Goal: Task Accomplishment & Management: Use online tool/utility

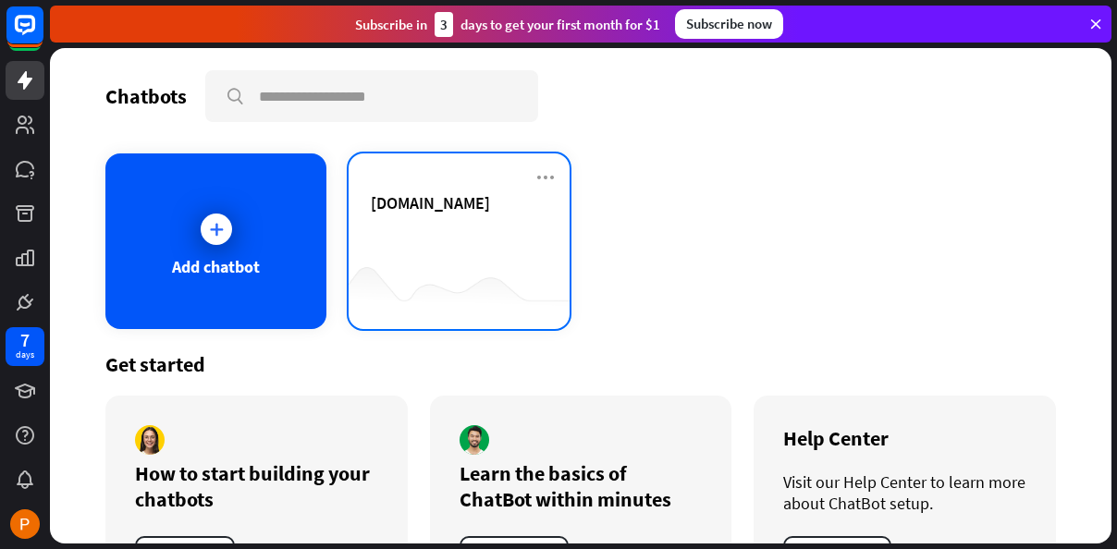
click at [456, 255] on div "[DOMAIN_NAME]" at bounding box center [459, 224] width 177 height 65
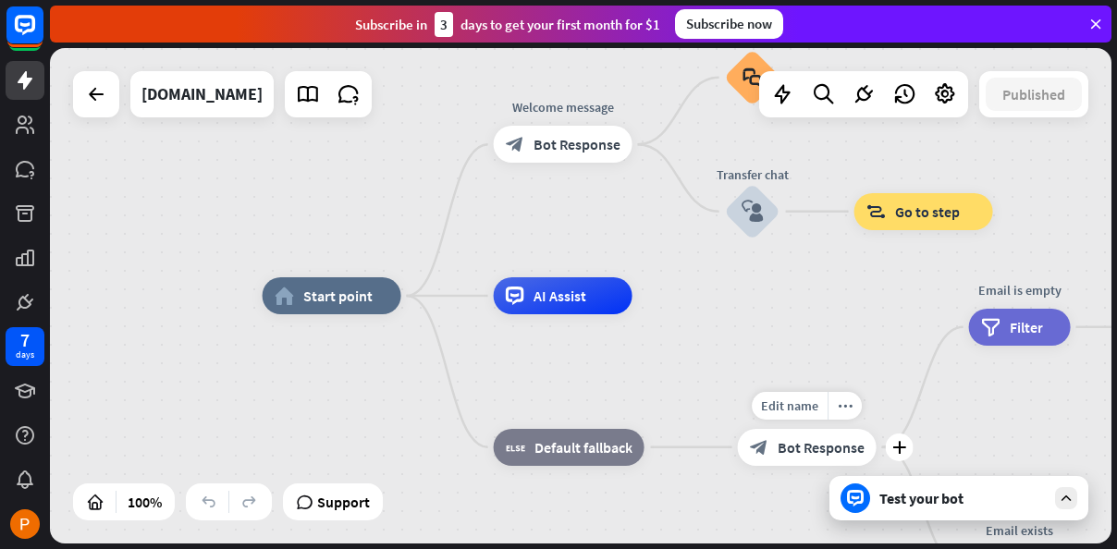
click at [821, 446] on span "Bot Response" at bounding box center [821, 447] width 87 height 18
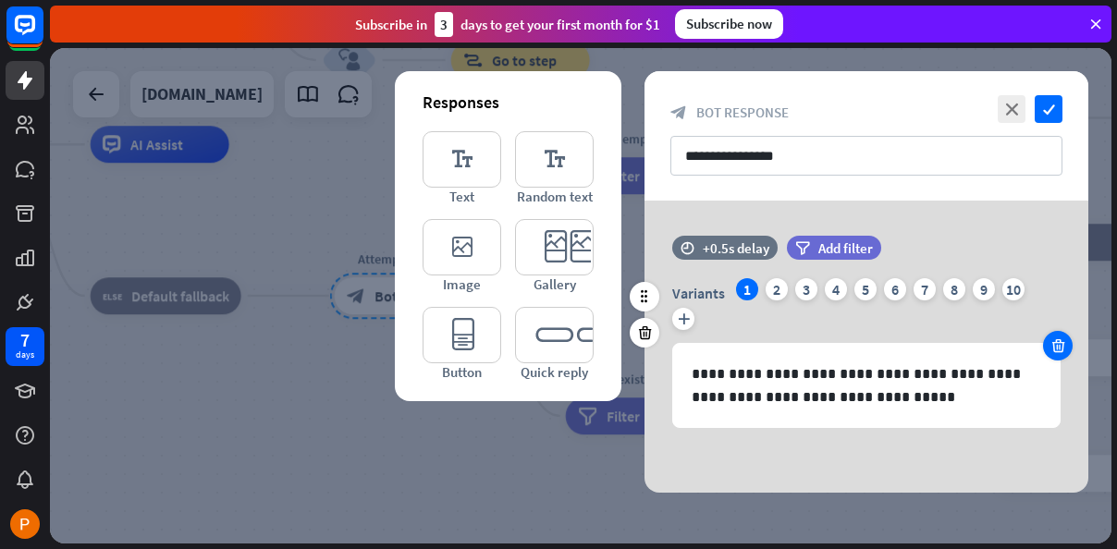
click at [1068, 342] on div at bounding box center [1058, 346] width 30 height 30
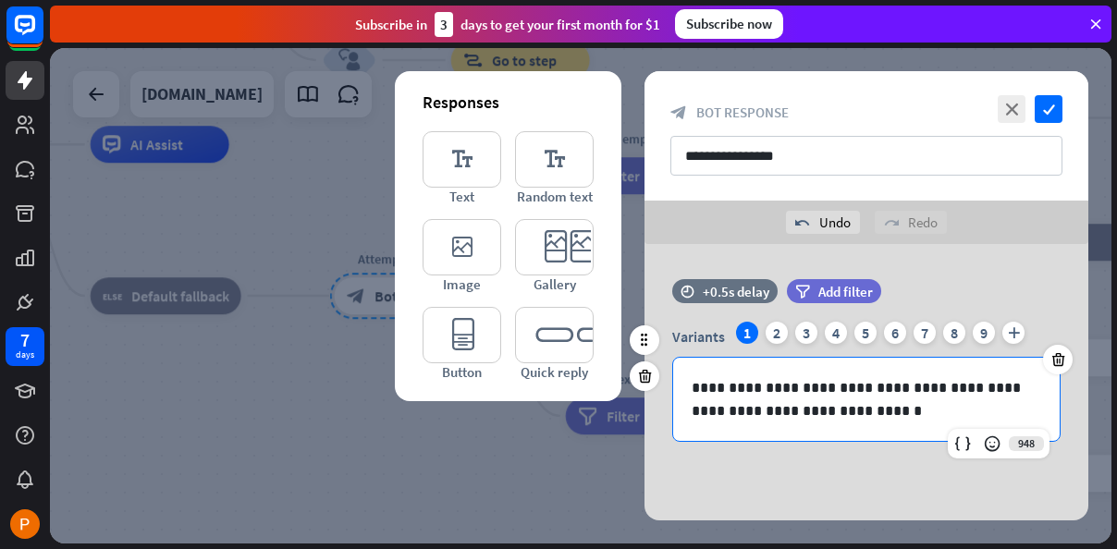
click at [1002, 400] on p "**********" at bounding box center [867, 399] width 350 height 46
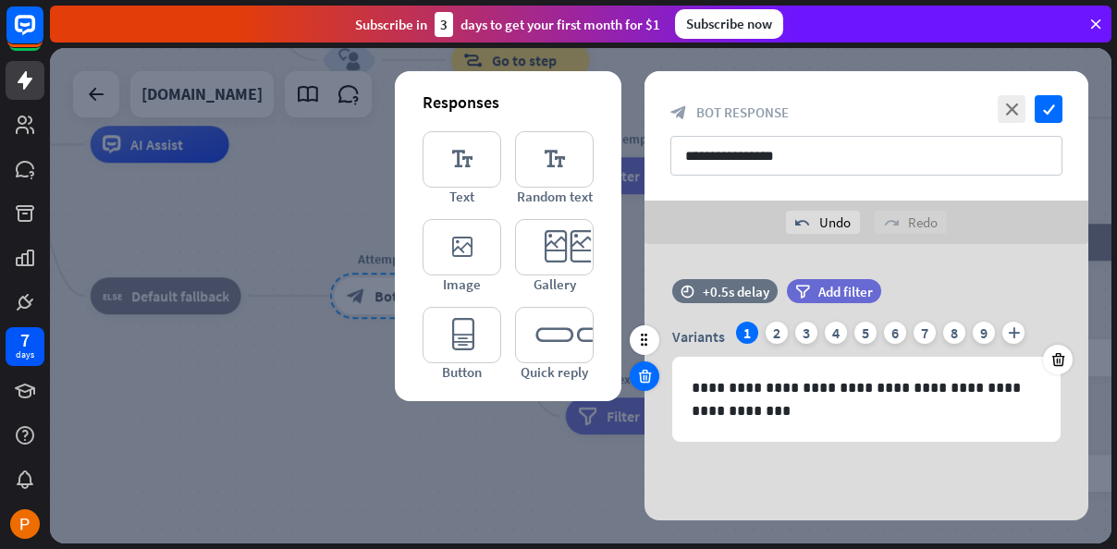
drag, startPoint x: 644, startPoint y: 356, endPoint x: 643, endPoint y: 373, distance: 16.7
click at [652, 370] on div at bounding box center [645, 358] width 30 height 66
click at [646, 373] on icon at bounding box center [645, 376] width 18 height 17
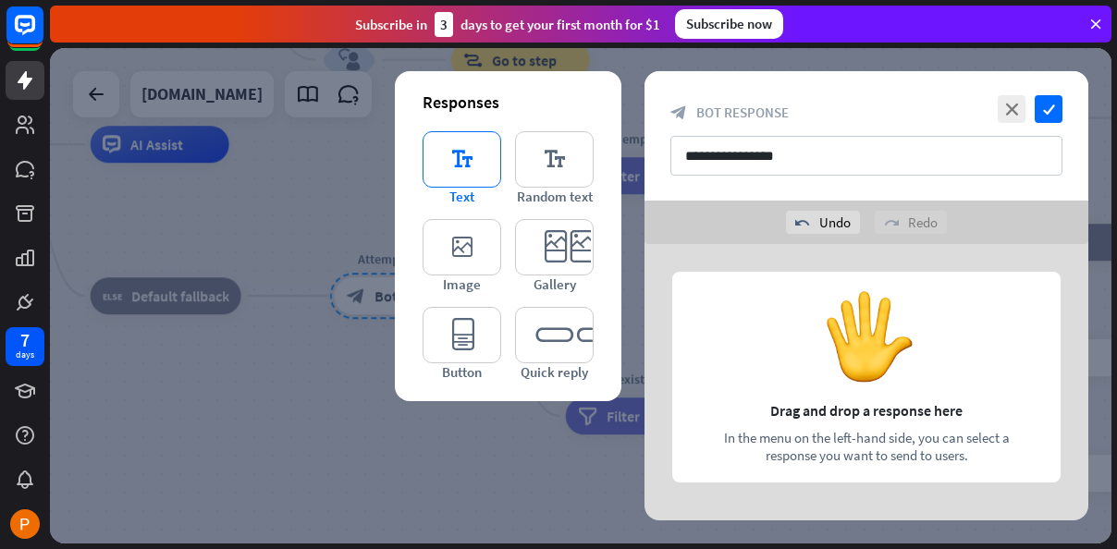
click at [455, 151] on icon "editor_text" at bounding box center [462, 159] width 79 height 56
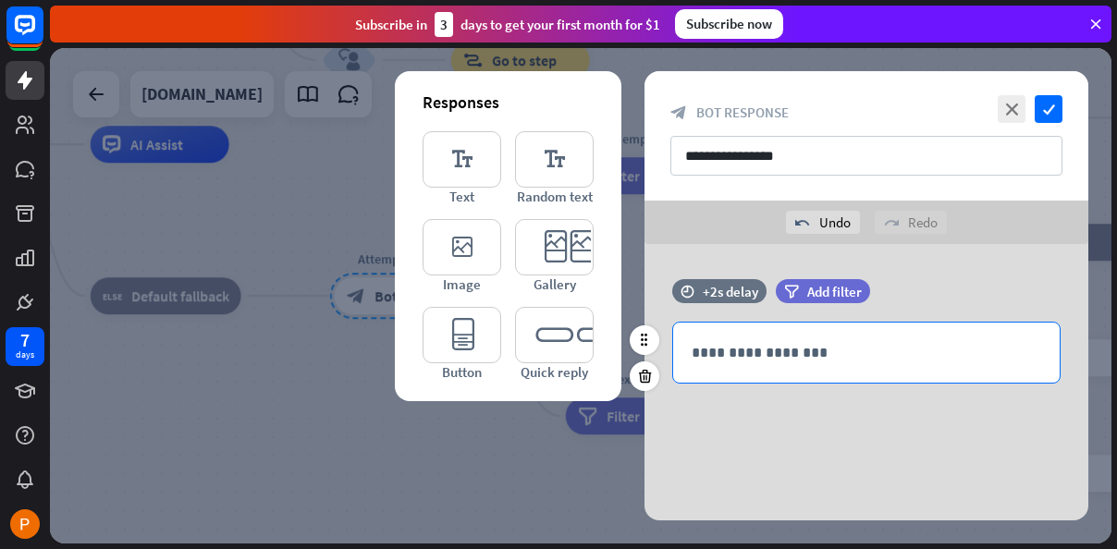
scroll to position [1, 0]
click at [937, 362] on div "**********" at bounding box center [866, 352] width 387 height 60
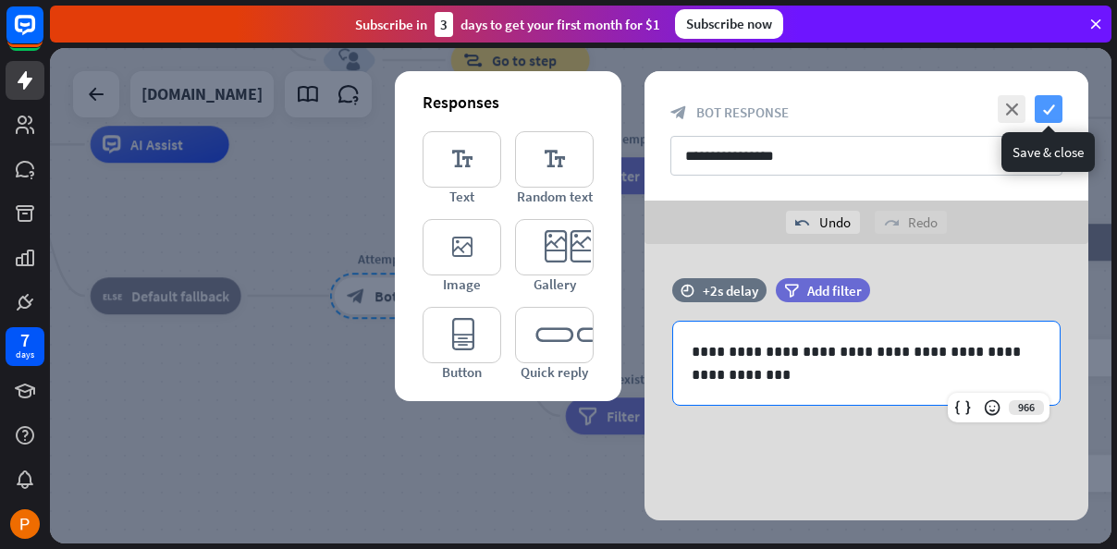
click at [1054, 103] on icon "check" at bounding box center [1049, 109] width 28 height 28
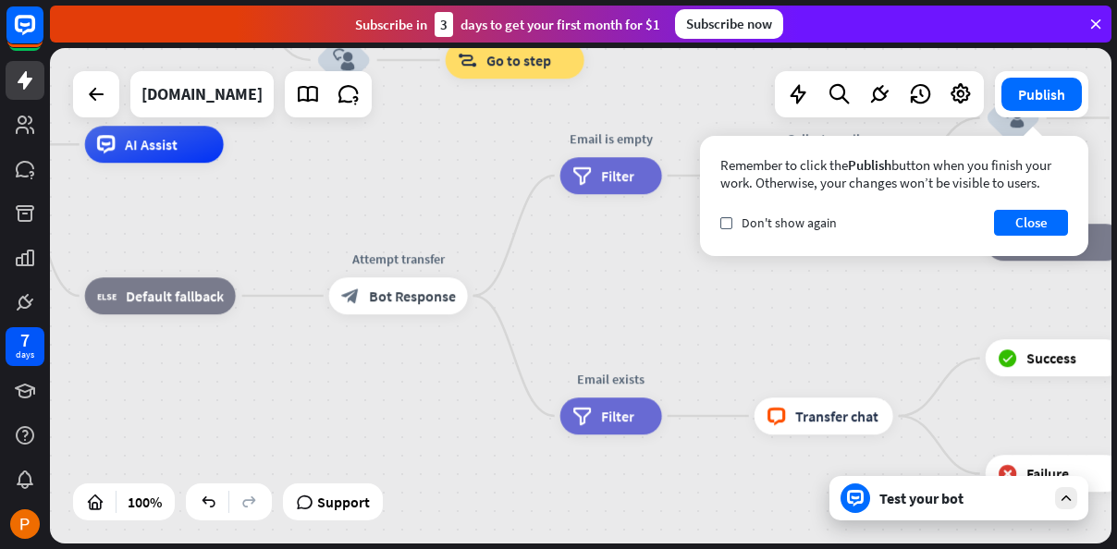
drag, startPoint x: 732, startPoint y: 308, endPoint x: 632, endPoint y: 276, distance: 105.0
click at [394, 266] on div "home_2 Start point Welcome message block_bot_response Bot Response Small talk b…" at bounding box center [385, 392] width 1062 height 496
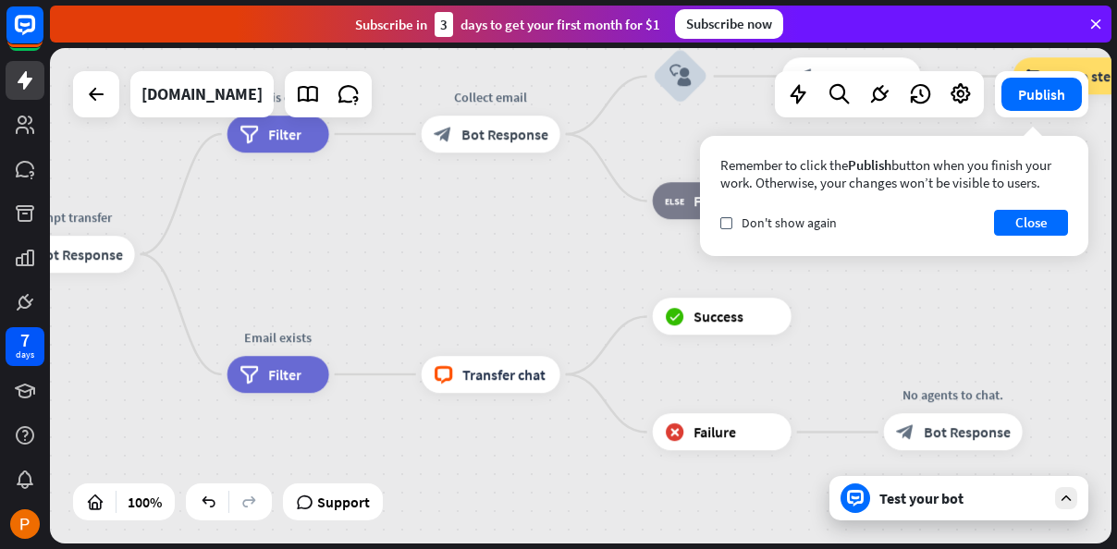
drag, startPoint x: 1054, startPoint y: 226, endPoint x: 986, endPoint y: 251, distance: 72.8
click at [1053, 226] on button "Close" at bounding box center [1031, 223] width 74 height 26
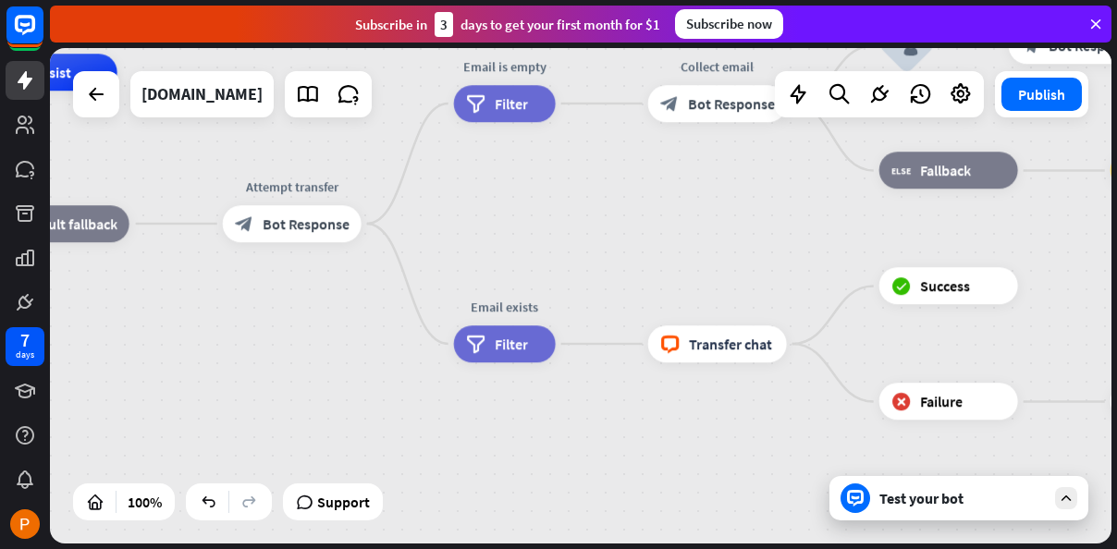
drag, startPoint x: 572, startPoint y: 311, endPoint x: 738, endPoint y: 264, distance: 171.9
click at [746, 264] on div "home_2 Start point Welcome message block_bot_response Bot Response Small talk b…" at bounding box center [279, 320] width 1062 height 496
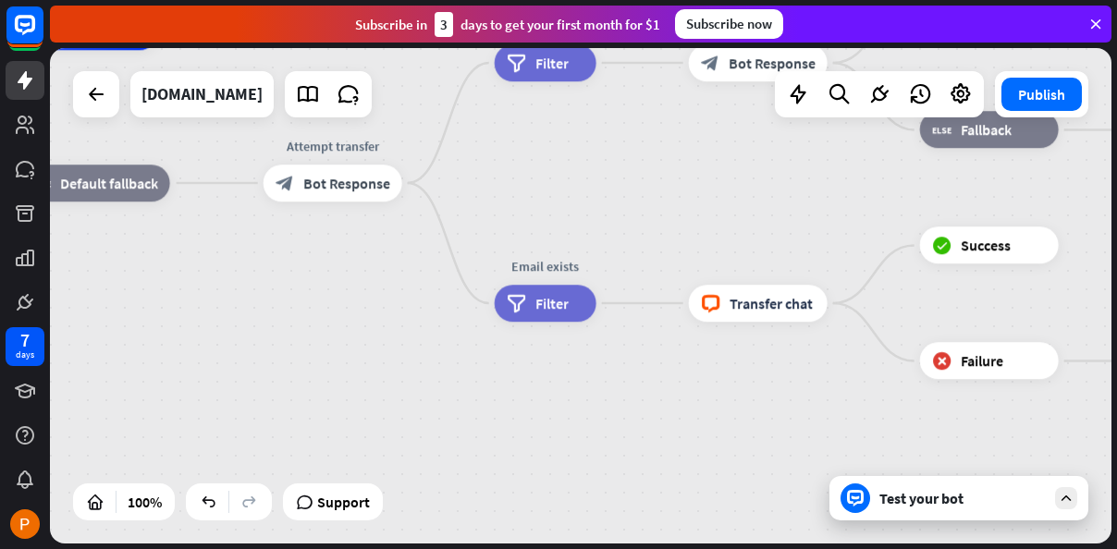
drag, startPoint x: 436, startPoint y: 235, endPoint x: 541, endPoint y: 387, distance: 184.2
click at [402, 202] on div "Attempt transfer block_bot_response Bot Response" at bounding box center [333, 183] width 139 height 37
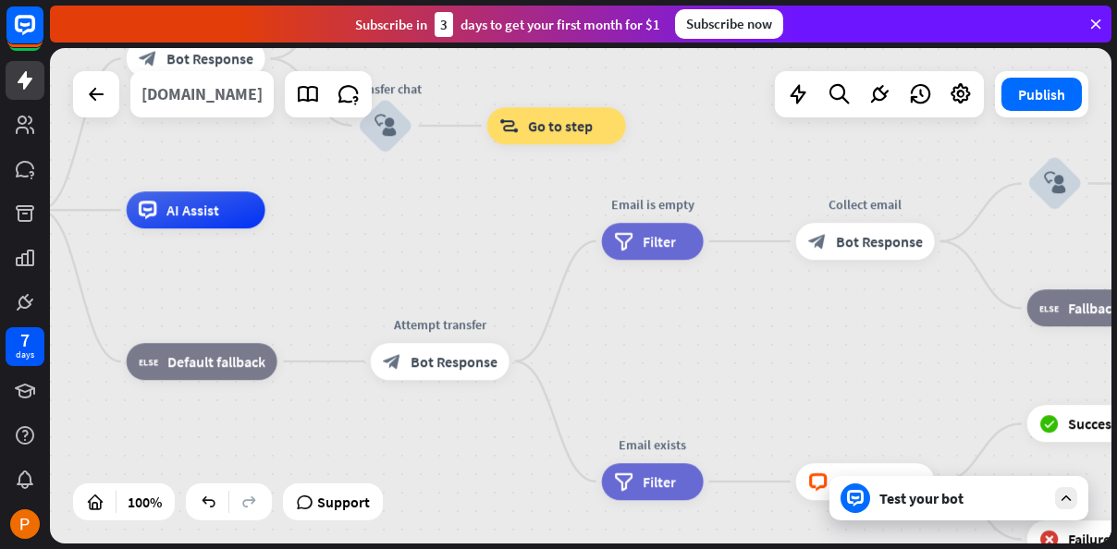
click at [186, 110] on div "[DOMAIN_NAME]" at bounding box center [201, 94] width 121 height 46
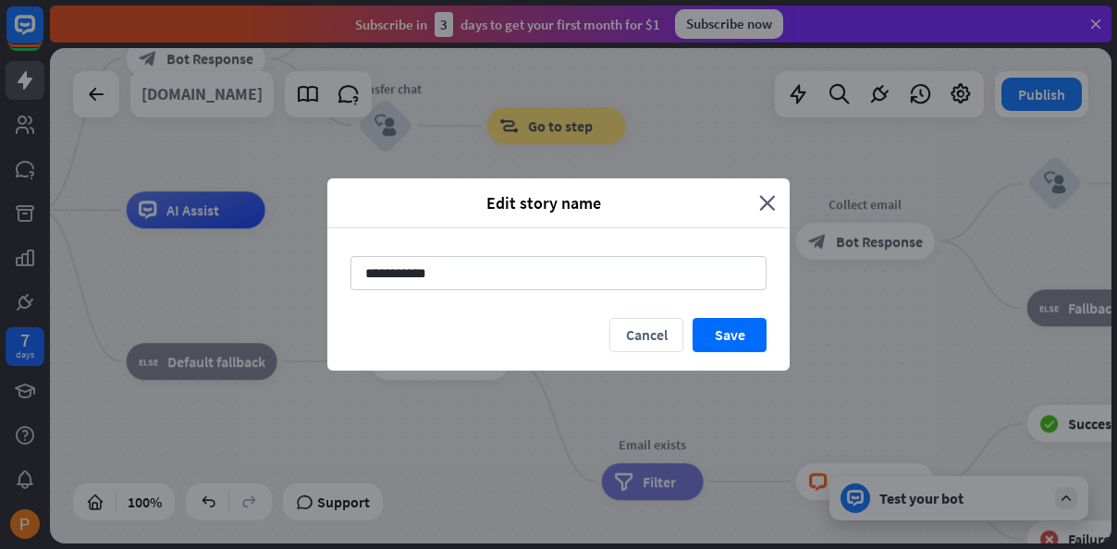
click at [183, 111] on div "**********" at bounding box center [558, 274] width 1117 height 549
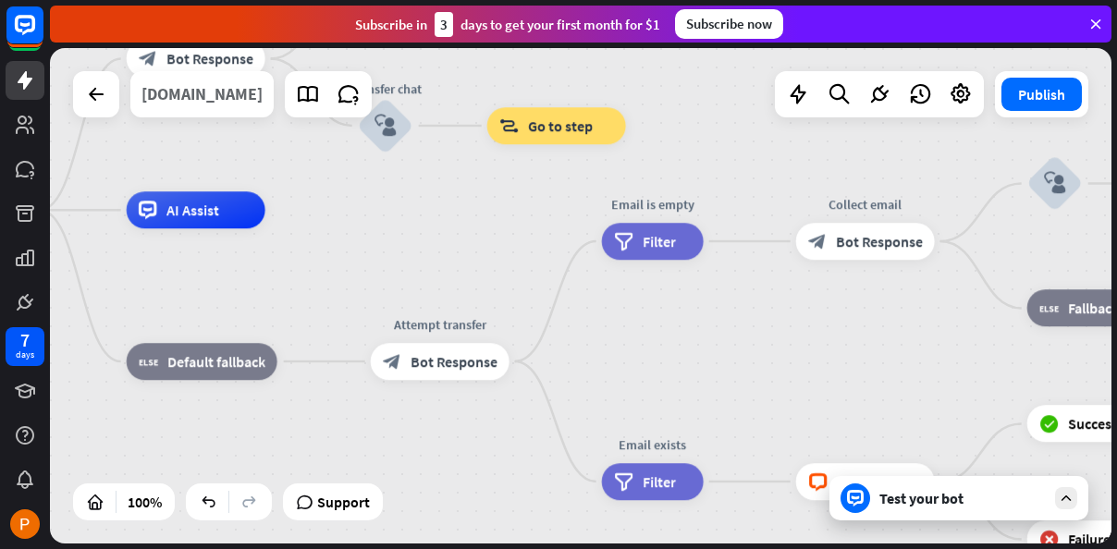
click at [160, 76] on div "[DOMAIN_NAME]" at bounding box center [201, 94] width 121 height 46
click at [192, 104] on div "**********" at bounding box center [558, 274] width 1117 height 549
click at [214, 107] on div "[DOMAIN_NAME]" at bounding box center [201, 94] width 121 height 46
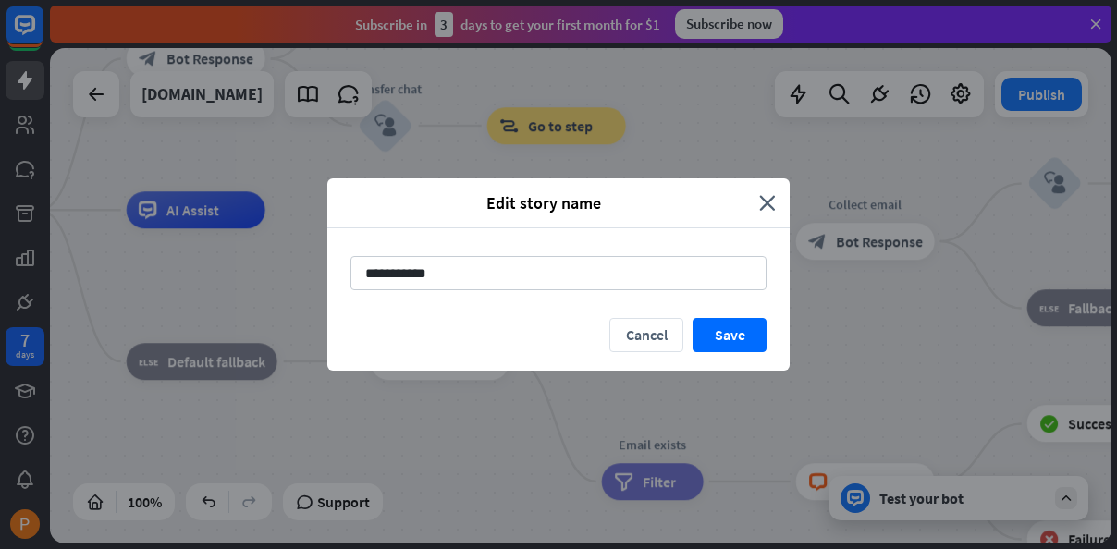
click at [568, 292] on div "**********" at bounding box center [558, 273] width 462 height 90
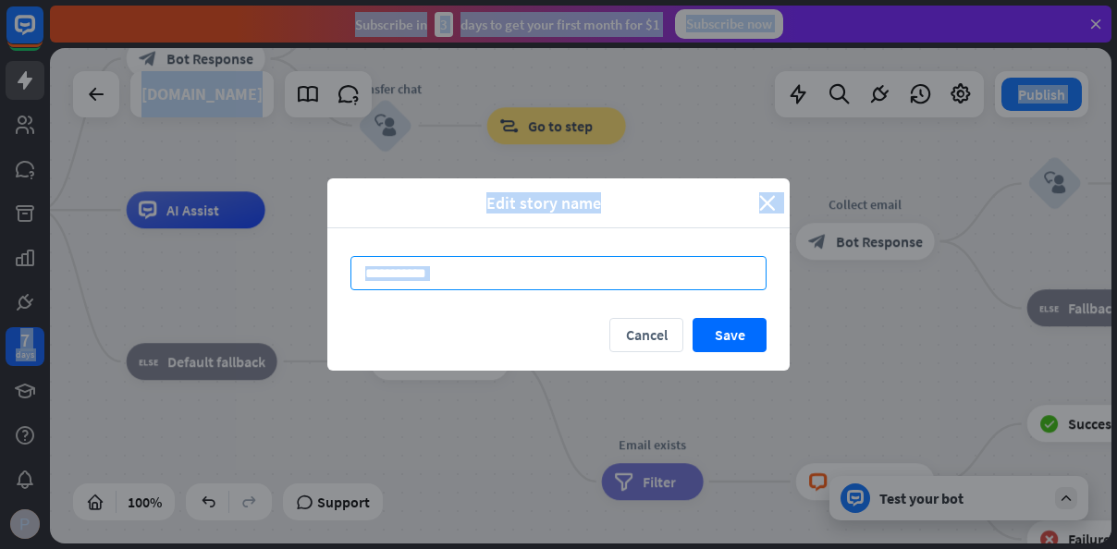
click at [577, 286] on input "**********" at bounding box center [558, 273] width 416 height 34
click at [589, 258] on input "**********" at bounding box center [558, 273] width 416 height 34
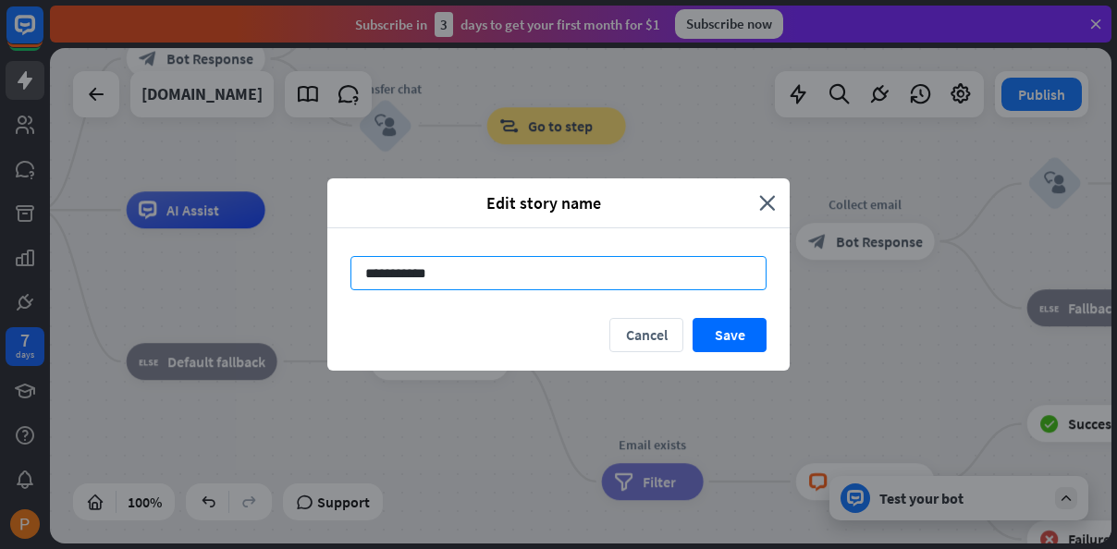
click at [567, 283] on input "**********" at bounding box center [558, 273] width 416 height 34
type input "*"
type input "*******"
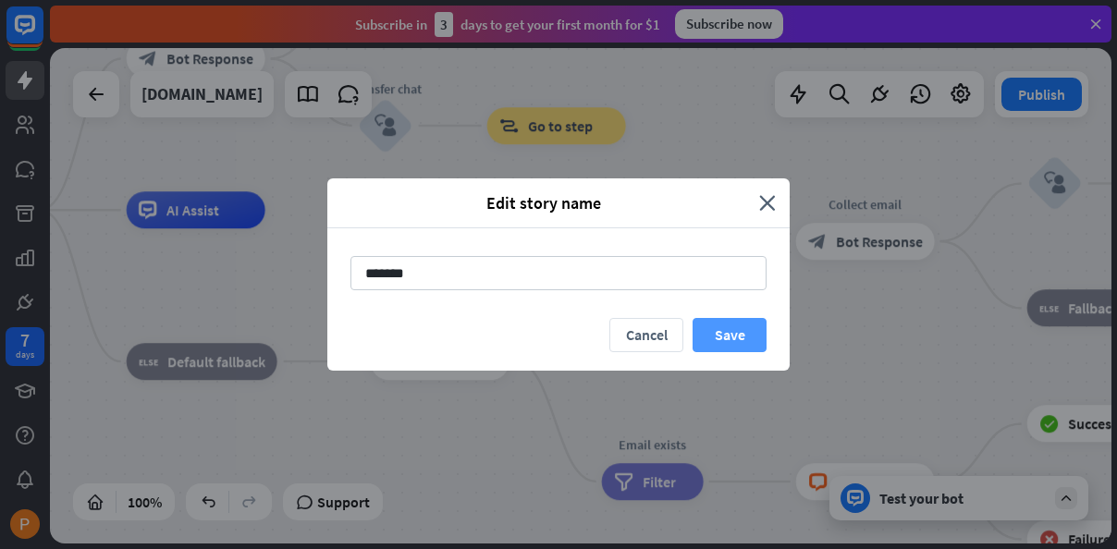
click at [732, 328] on button "Save" at bounding box center [730, 335] width 74 height 34
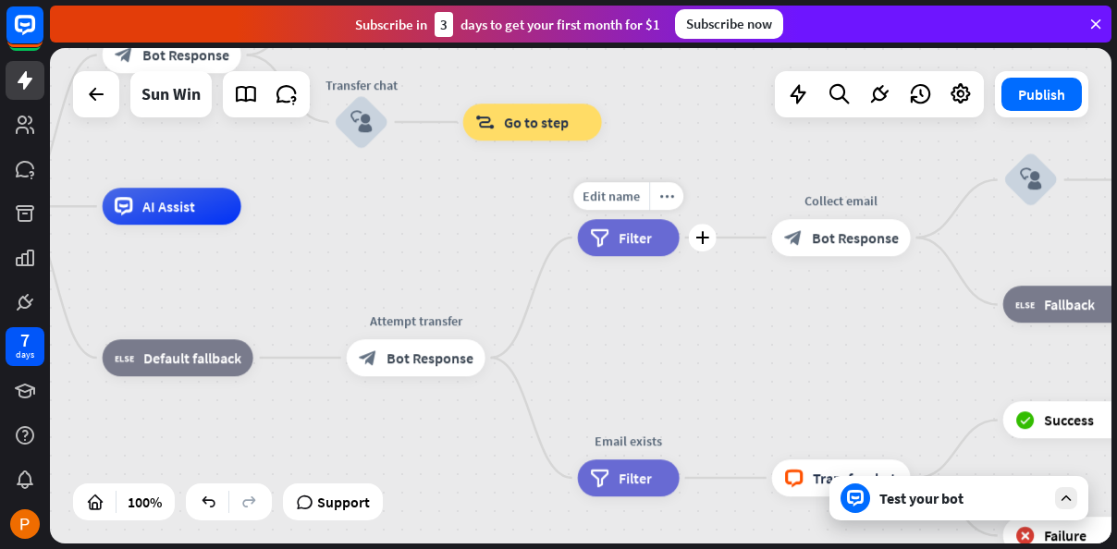
drag, startPoint x: 556, startPoint y: 186, endPoint x: 583, endPoint y: 147, distance: 47.2
click at [581, 219] on div "Edit name more_horiz plus Email is empty filter Filter" at bounding box center [629, 237] width 102 height 37
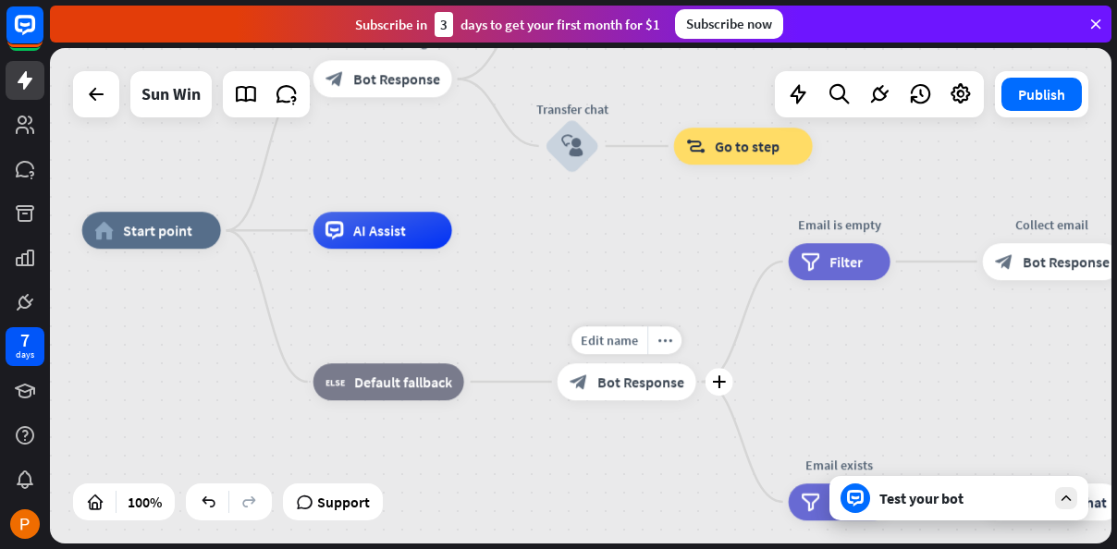
drag, startPoint x: 661, startPoint y: 346, endPoint x: 731, endPoint y: 358, distance: 70.4
click at [668, 363] on div "Edit name more_horiz plus Attempt transfer block_bot_response Bot Response" at bounding box center [627, 381] width 139 height 37
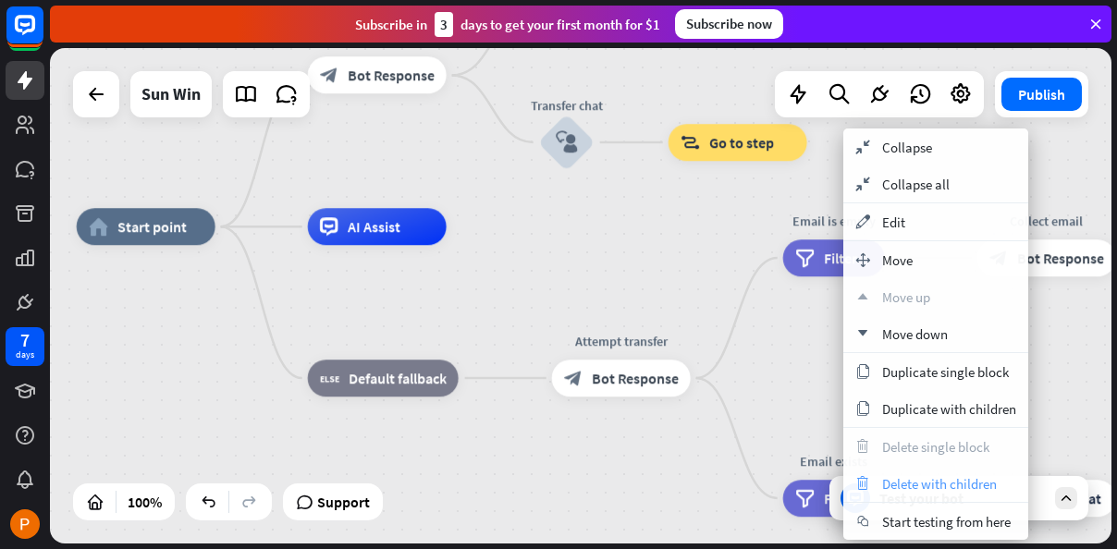
click at [909, 489] on span "Delete with children" at bounding box center [939, 484] width 115 height 18
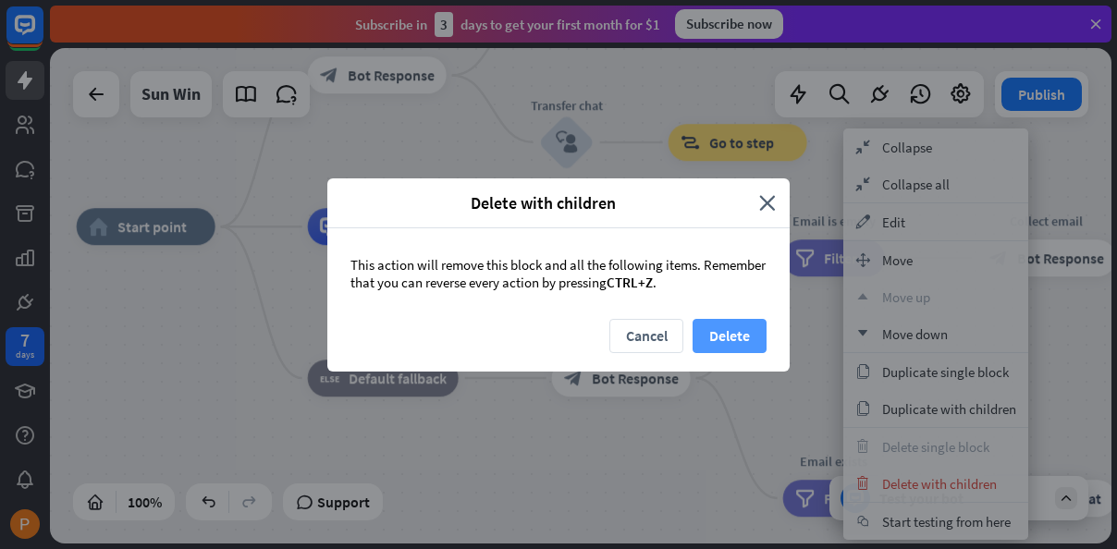
click at [725, 336] on button "Delete" at bounding box center [730, 336] width 74 height 34
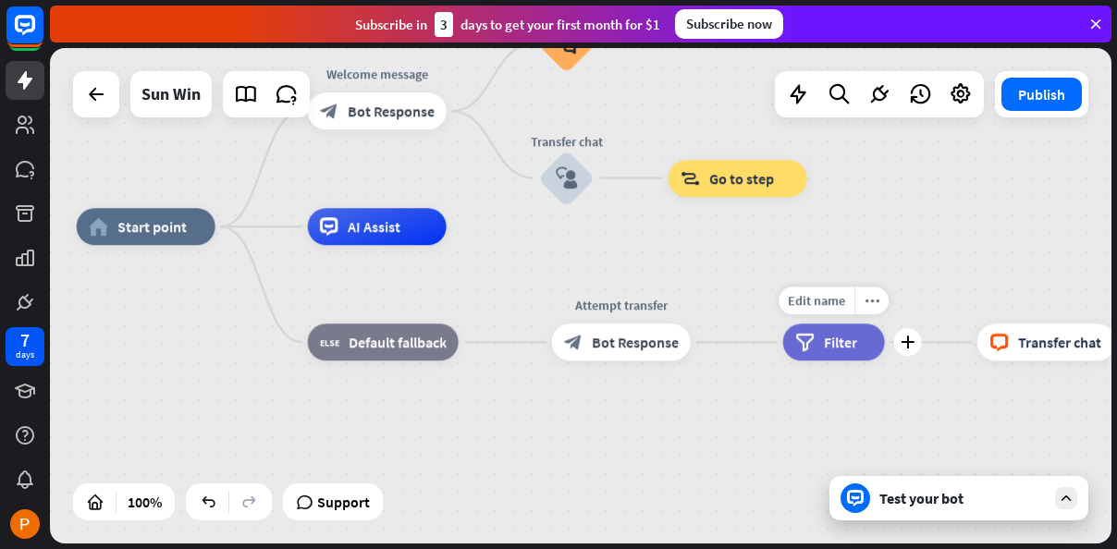
drag, startPoint x: 849, startPoint y: 349, endPoint x: 798, endPoint y: 390, distance: 65.7
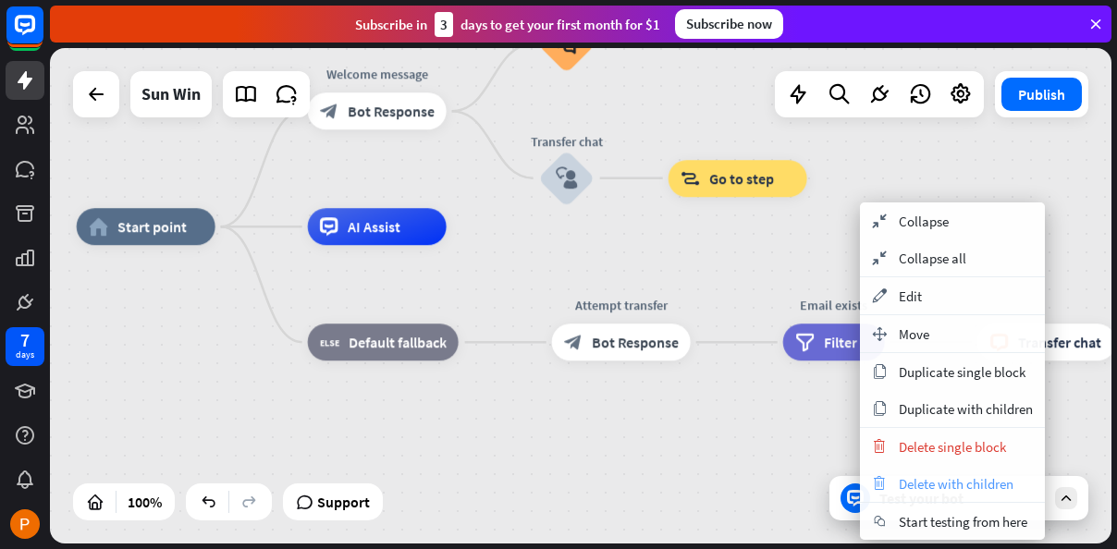
click at [933, 481] on span "Delete with children" at bounding box center [956, 484] width 115 height 18
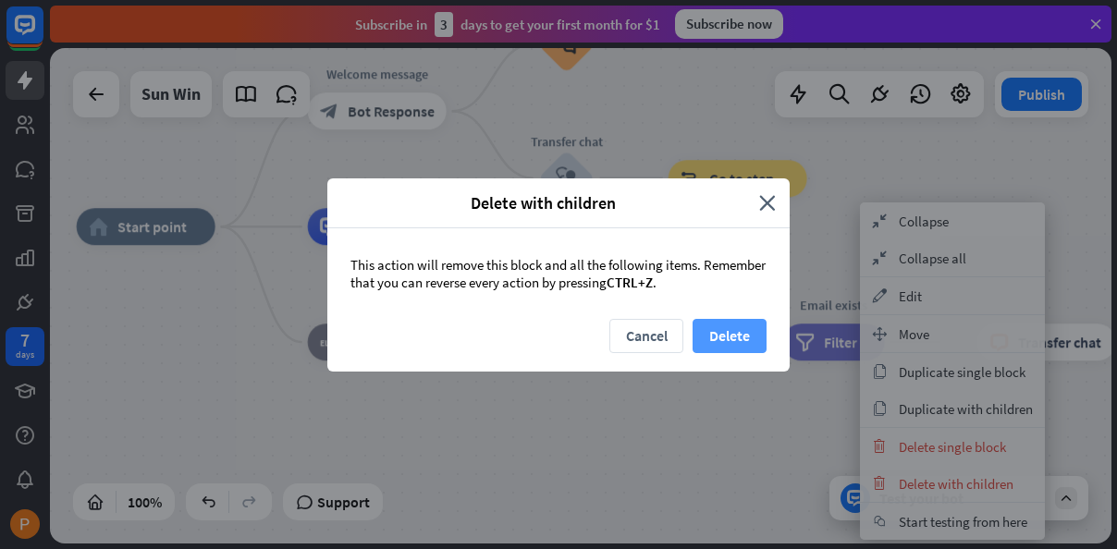
click at [751, 334] on button "Delete" at bounding box center [730, 336] width 74 height 34
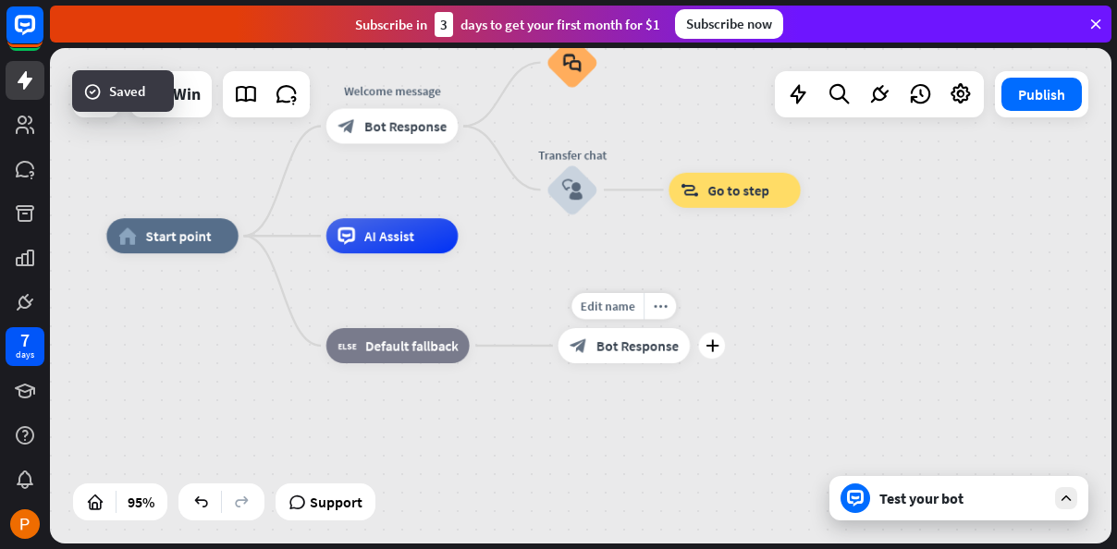
click at [691, 361] on div "Edit name more_horiz plus Attempt transfer block_bot_response Bot Response" at bounding box center [625, 345] width 132 height 35
click at [705, 343] on div "plus" at bounding box center [712, 346] width 27 height 27
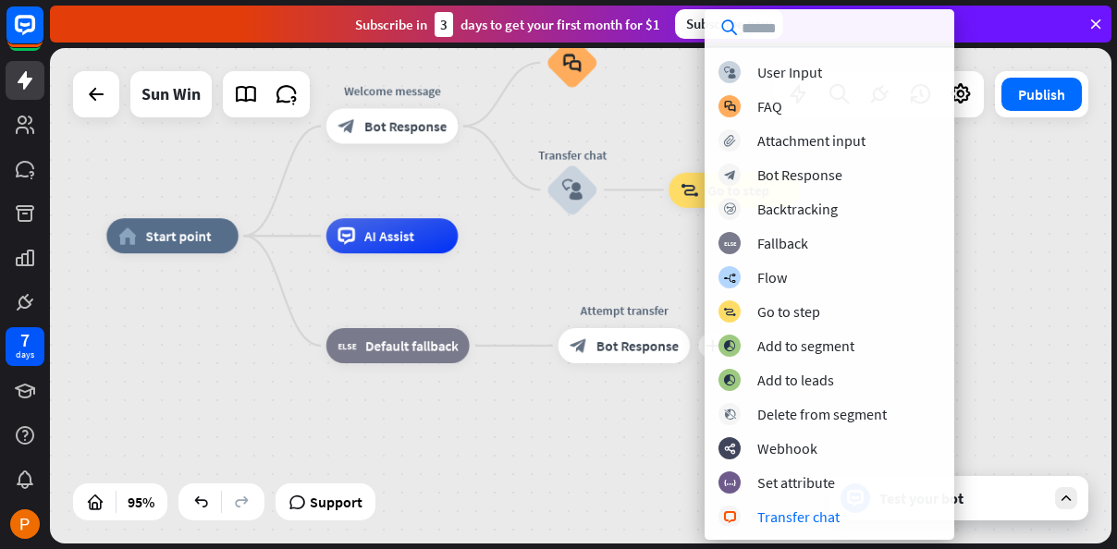
scroll to position [2, 0]
click at [817, 520] on div "Transfer chat" at bounding box center [798, 515] width 82 height 18
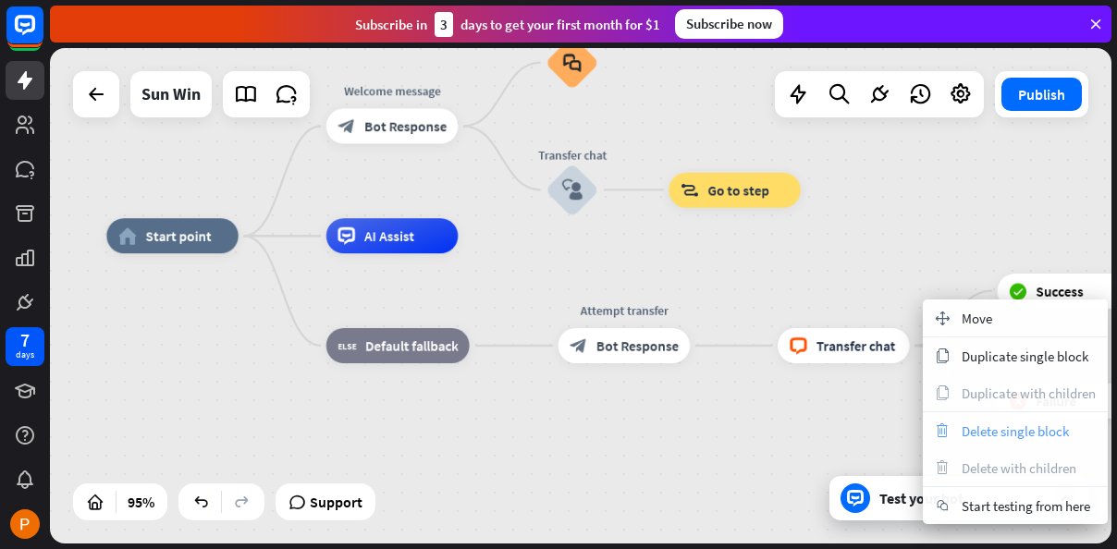
click at [990, 441] on div "trash Delete single block" at bounding box center [1015, 430] width 185 height 37
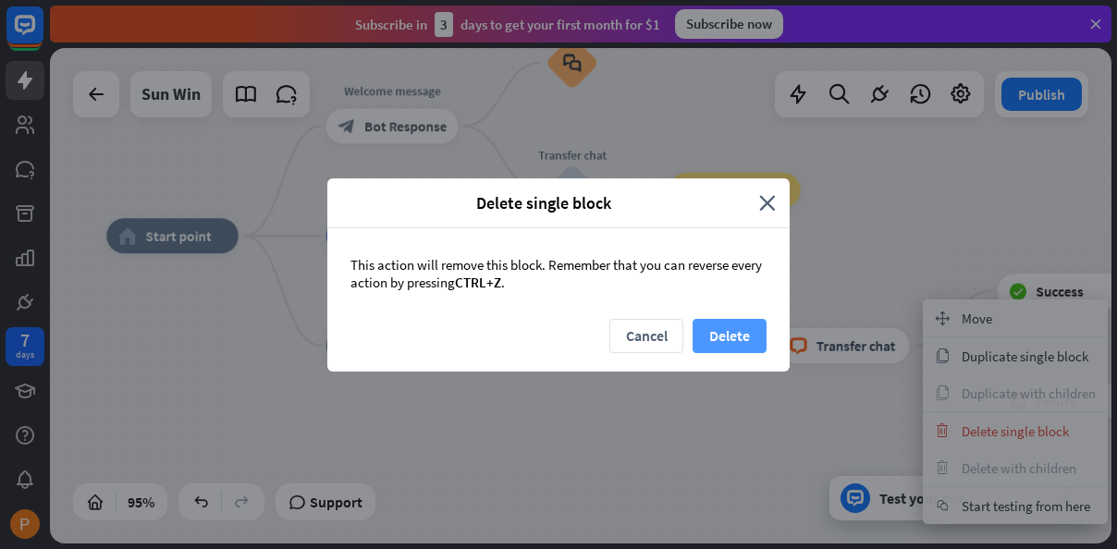
click at [728, 335] on button "Delete" at bounding box center [730, 336] width 74 height 34
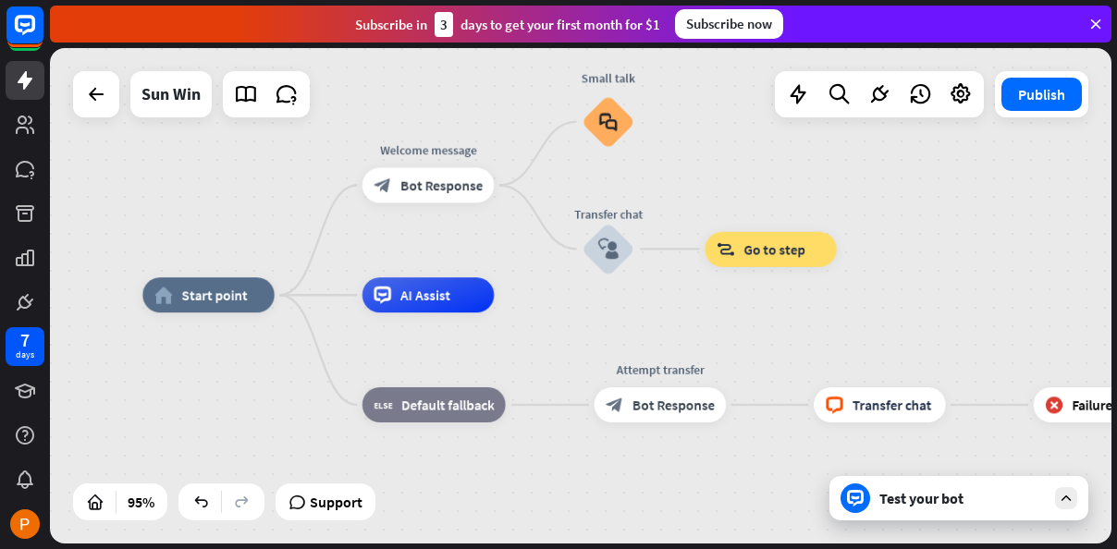
click at [771, 334] on div "home_2 Start point Welcome message block_bot_response Bot Response Small talk b…" at bounding box center [646, 530] width 1009 height 471
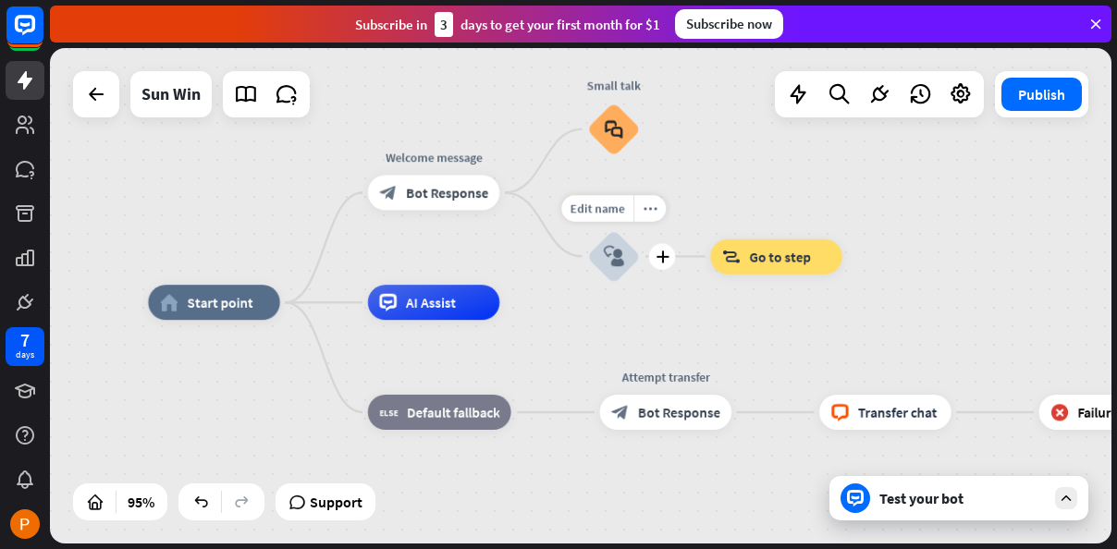
drag, startPoint x: 610, startPoint y: 251, endPoint x: 602, endPoint y: 274, distance: 24.6
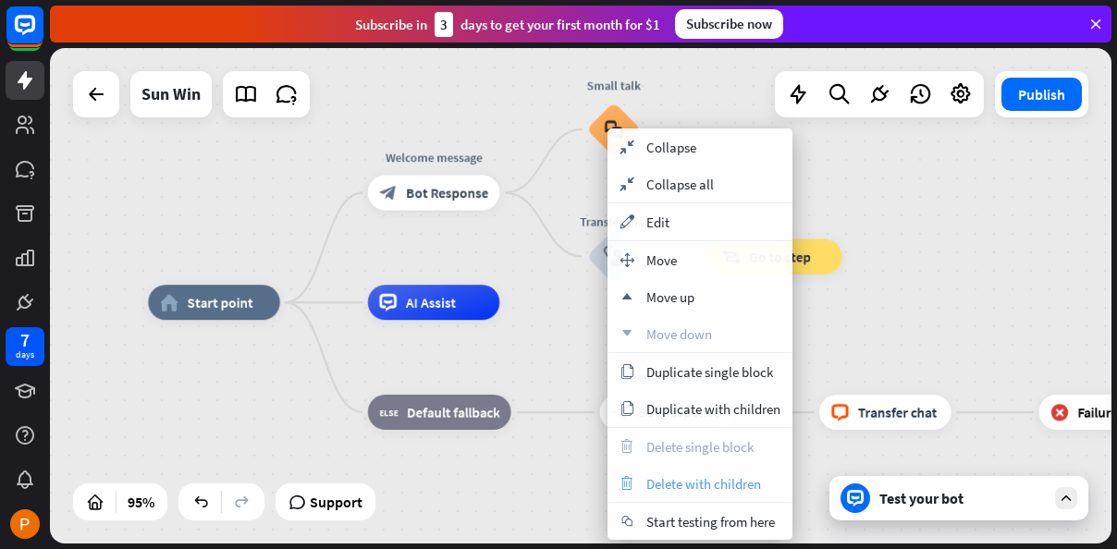
click at [756, 492] on div "trash Delete with children" at bounding box center [700, 483] width 185 height 37
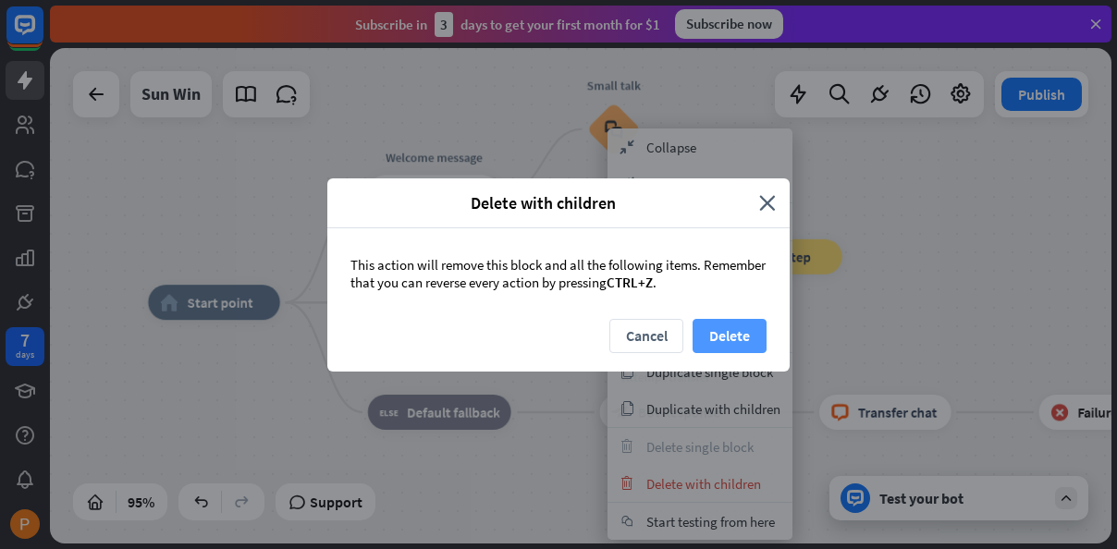
click at [726, 342] on button "Delete" at bounding box center [730, 336] width 74 height 34
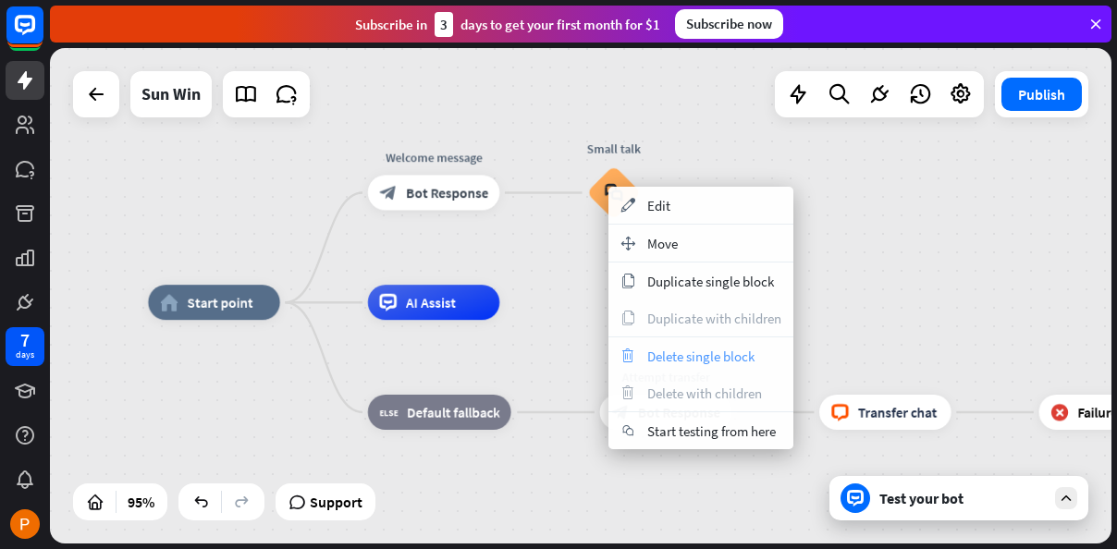
click at [718, 354] on span "Delete single block" at bounding box center [700, 357] width 107 height 18
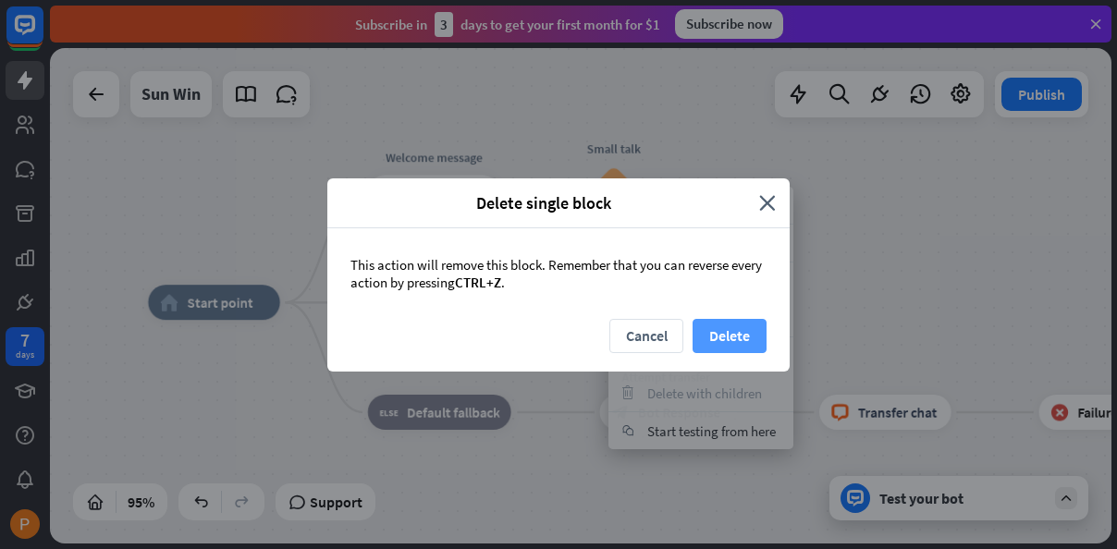
click at [714, 328] on button "Delete" at bounding box center [730, 336] width 74 height 34
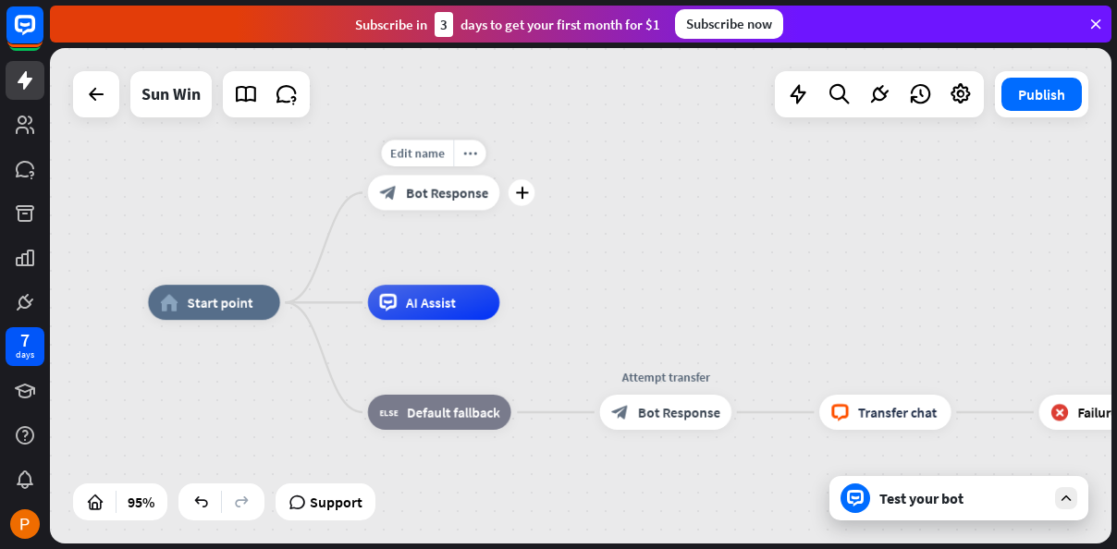
click at [414, 199] on span "Bot Response" at bounding box center [447, 193] width 82 height 18
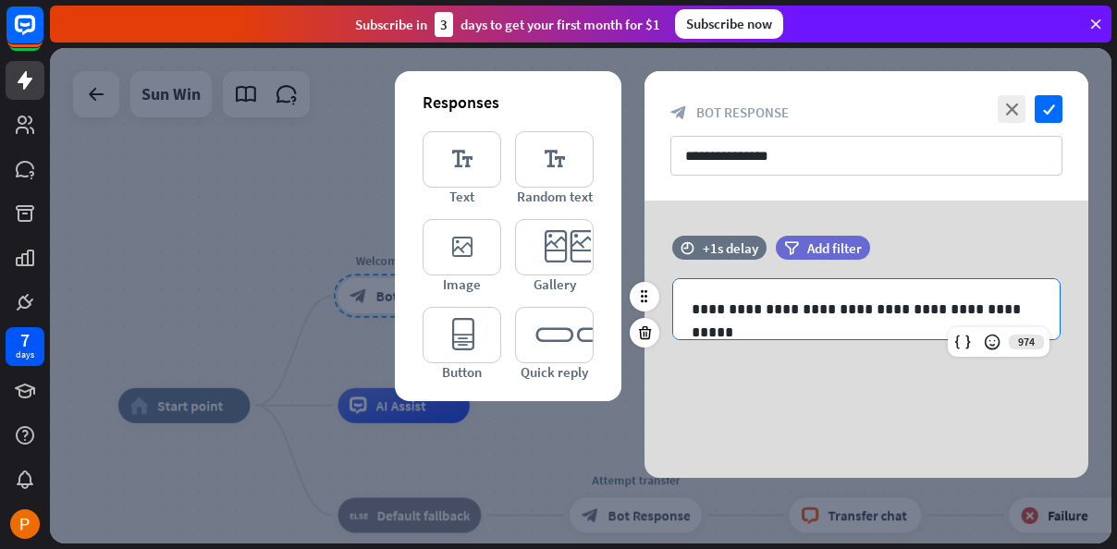
click at [966, 299] on p "**********" at bounding box center [867, 309] width 350 height 23
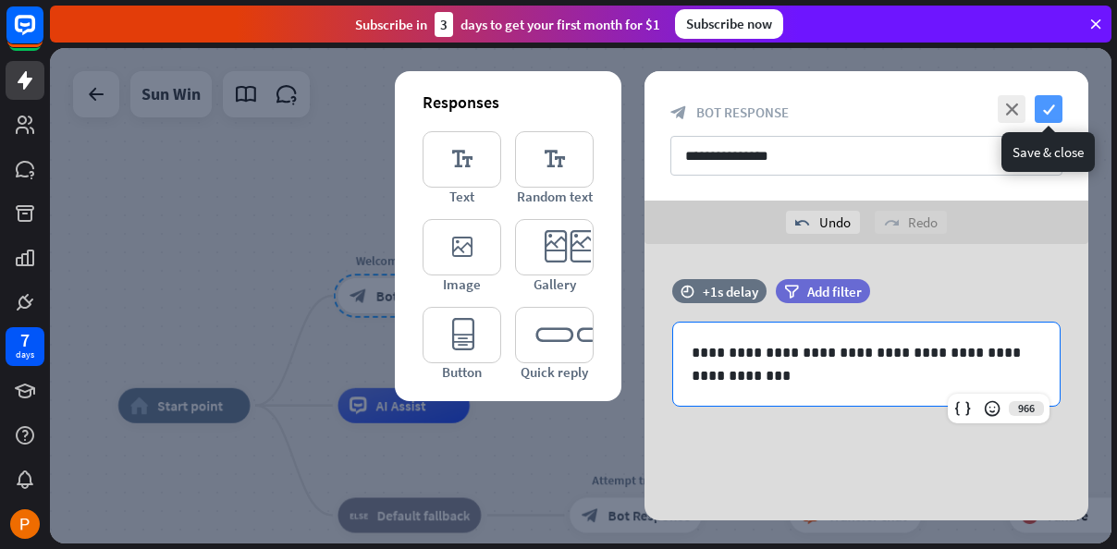
click at [1051, 117] on icon "check" at bounding box center [1049, 109] width 28 height 28
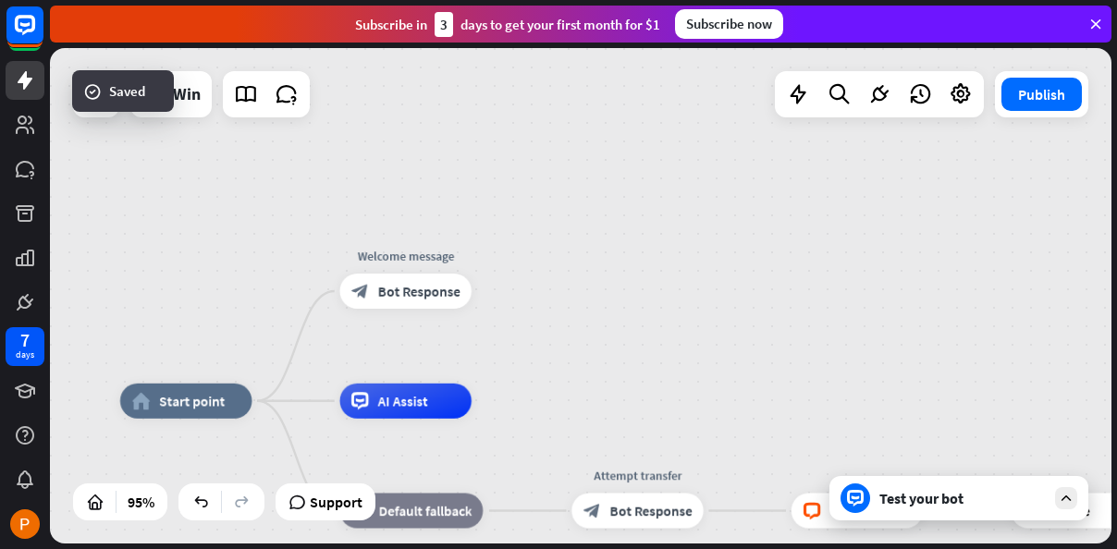
drag, startPoint x: 571, startPoint y: 264, endPoint x: 533, endPoint y: 154, distance: 117.6
click at [616, 165] on div "home_2 Start point Edit name more_horiz Welcome message block_bot_response Bot …" at bounding box center [581, 296] width 1062 height 496
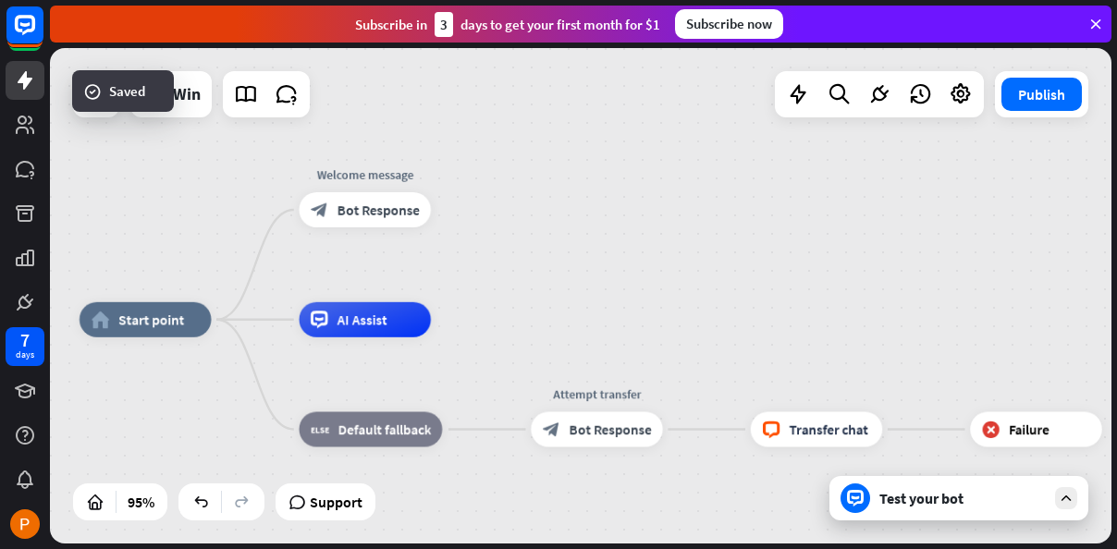
drag, startPoint x: 801, startPoint y: 264, endPoint x: 562, endPoint y: 300, distance: 241.1
click at [574, 298] on div "home_2 Start point Welcome message block_bot_response Bot Response AI Assist bl…" at bounding box center [581, 296] width 1062 height 496
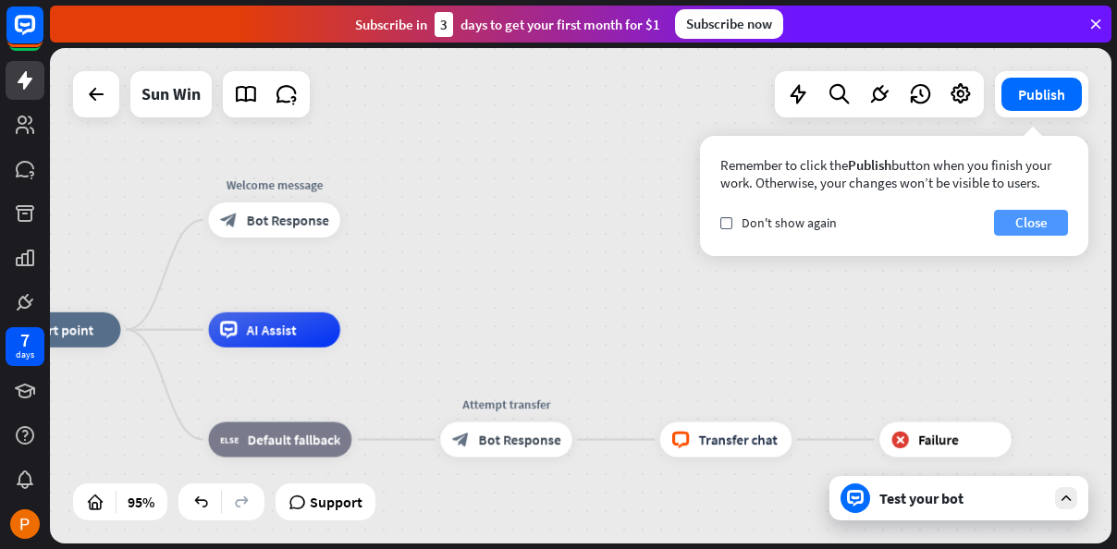
click at [1030, 226] on button "Close" at bounding box center [1031, 223] width 74 height 26
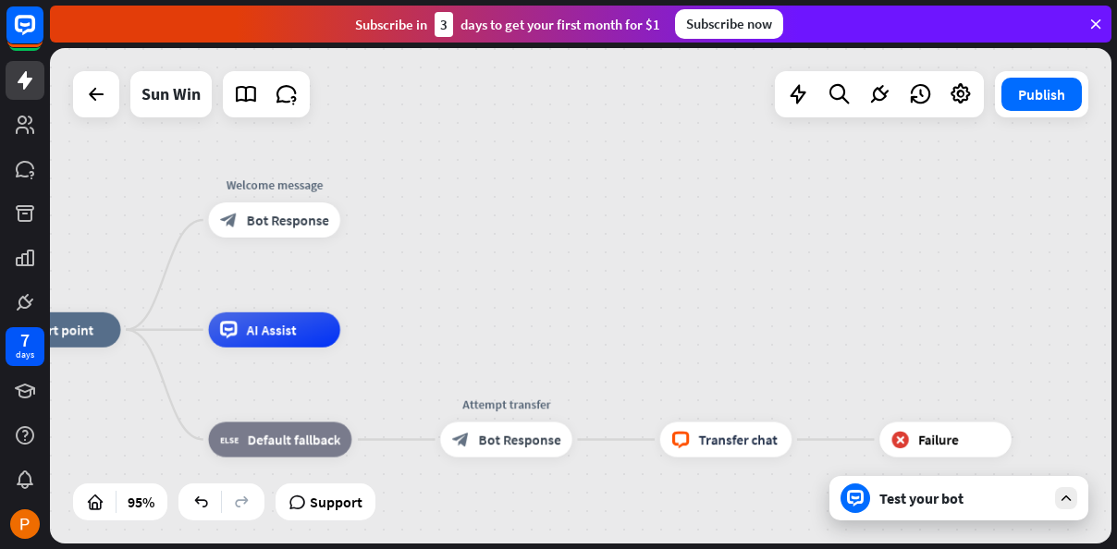
click at [1021, 513] on div "Test your bot" at bounding box center [958, 498] width 259 height 44
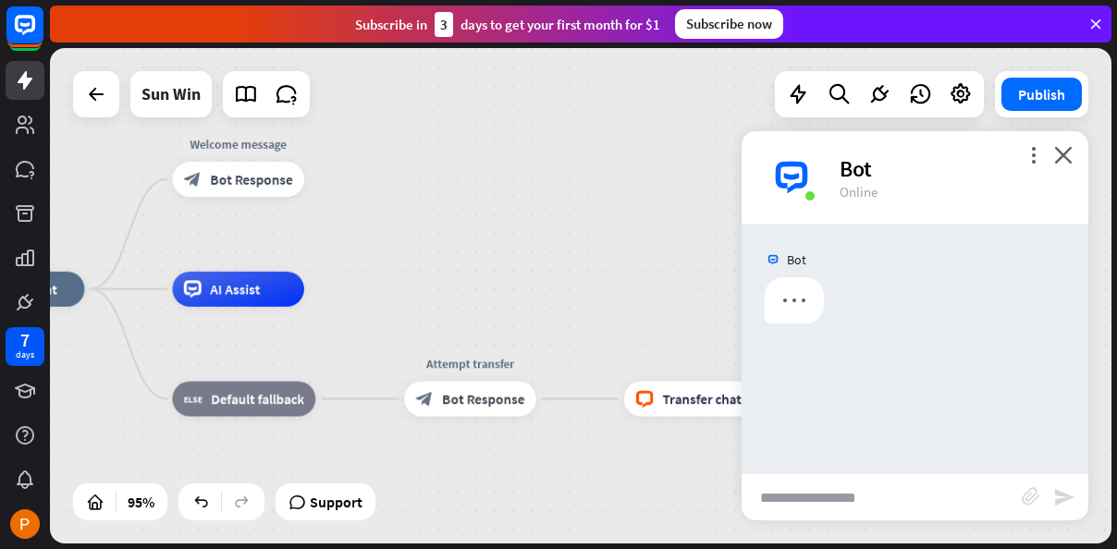
drag, startPoint x: 635, startPoint y: 214, endPoint x: 542, endPoint y: 207, distance: 93.6
click at [561, 202] on div "home_2 Start point Welcome message block_bot_response Bot Response AI Assist bl…" at bounding box center [581, 296] width 1062 height 496
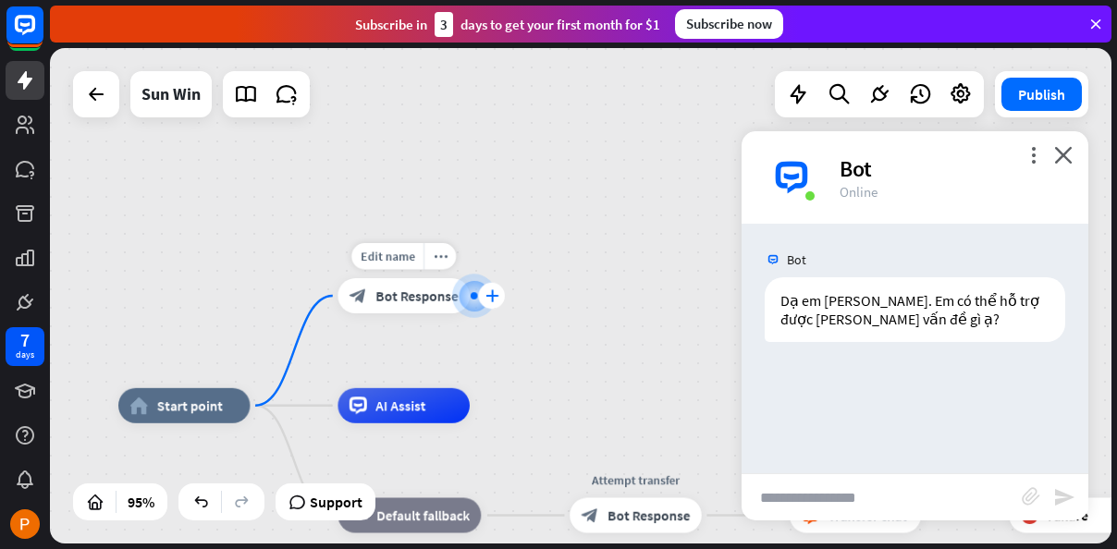
click at [500, 291] on div "plus" at bounding box center [491, 296] width 27 height 27
click at [497, 302] on div "plus" at bounding box center [491, 296] width 27 height 27
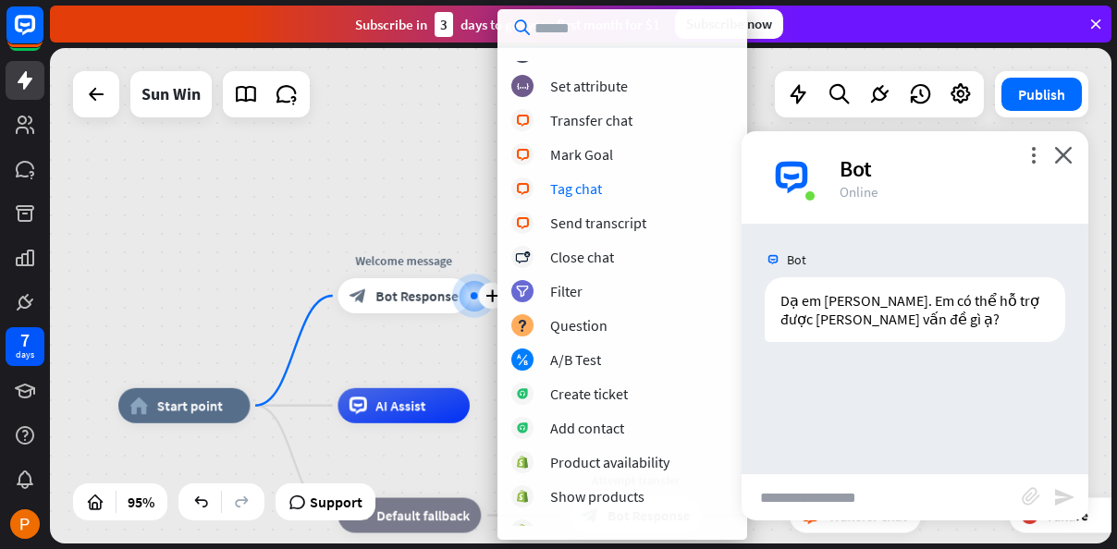
scroll to position [370, 0]
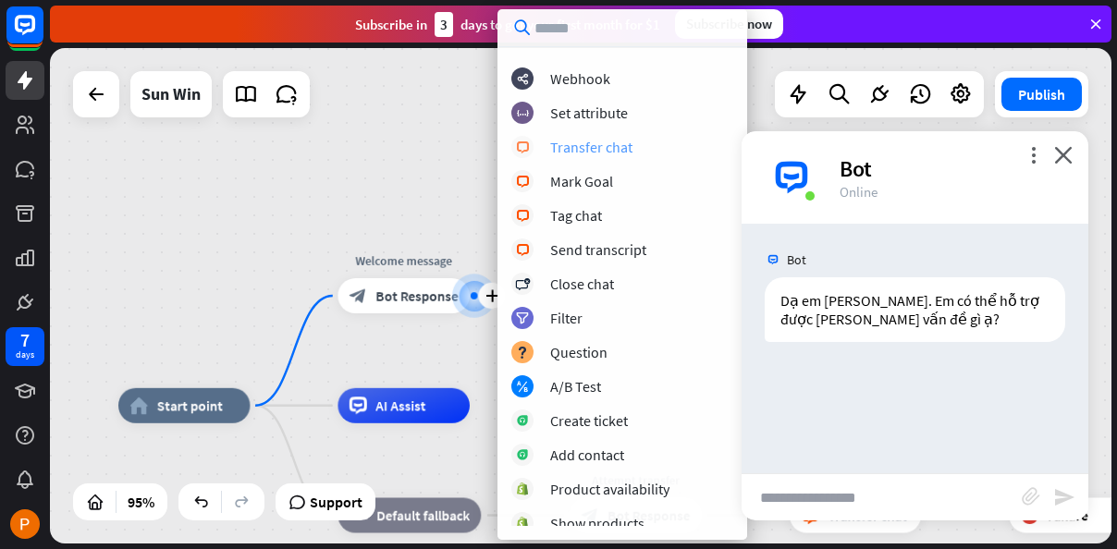
click at [586, 156] on div "block_user_input User Input block_faq FAQ block_attachment Attachment input blo…" at bounding box center [622, 293] width 250 height 465
click at [628, 154] on div "Transfer chat" at bounding box center [591, 147] width 82 height 18
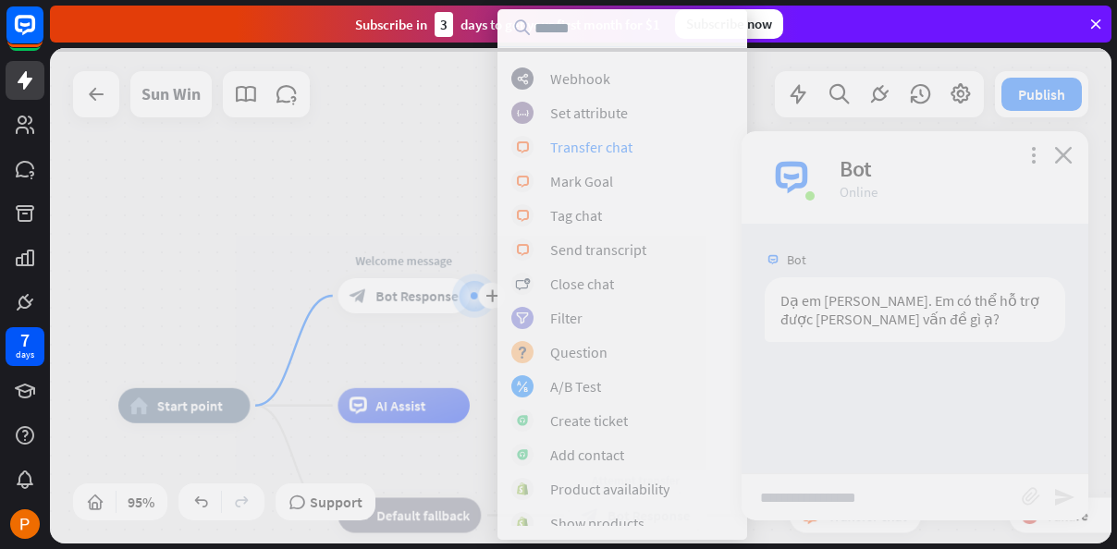
drag, startPoint x: 602, startPoint y: 154, endPoint x: 753, endPoint y: 200, distance: 157.7
click at [605, 154] on div at bounding box center [581, 296] width 1062 height 496
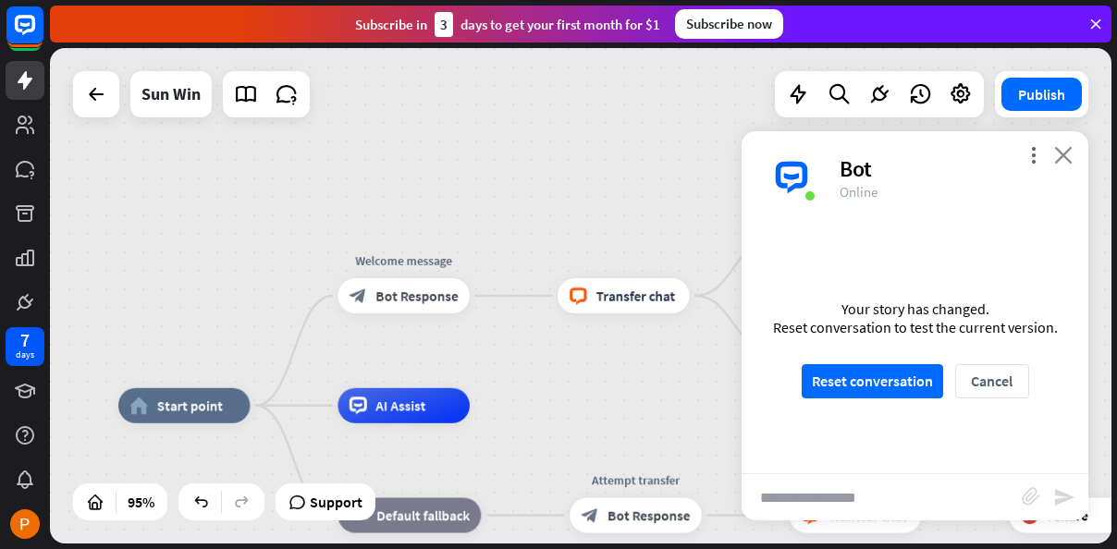
click at [1058, 159] on icon "close" at bounding box center [1063, 155] width 18 height 18
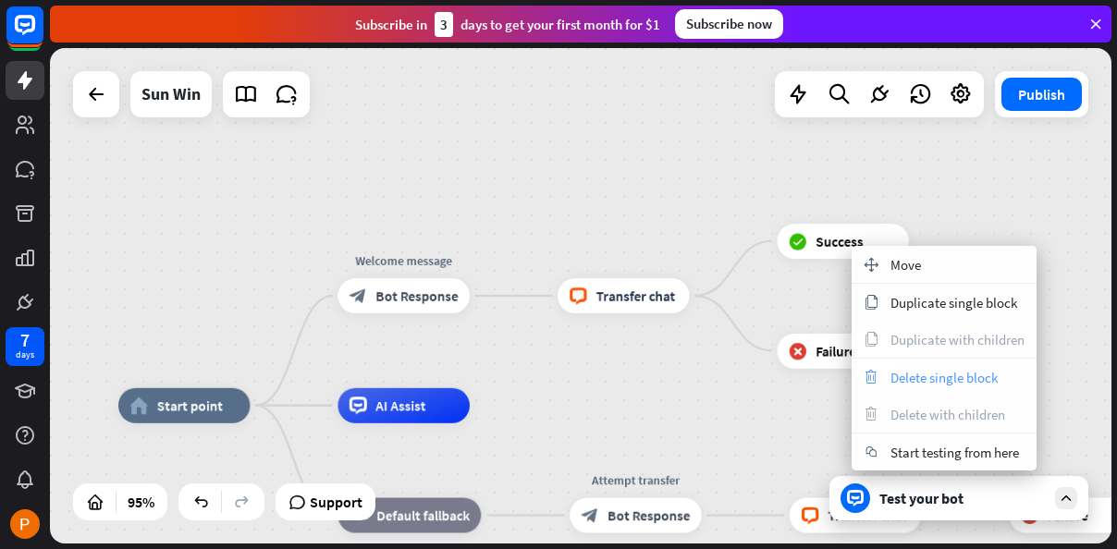
click at [943, 385] on span "Delete single block" at bounding box center [943, 378] width 107 height 18
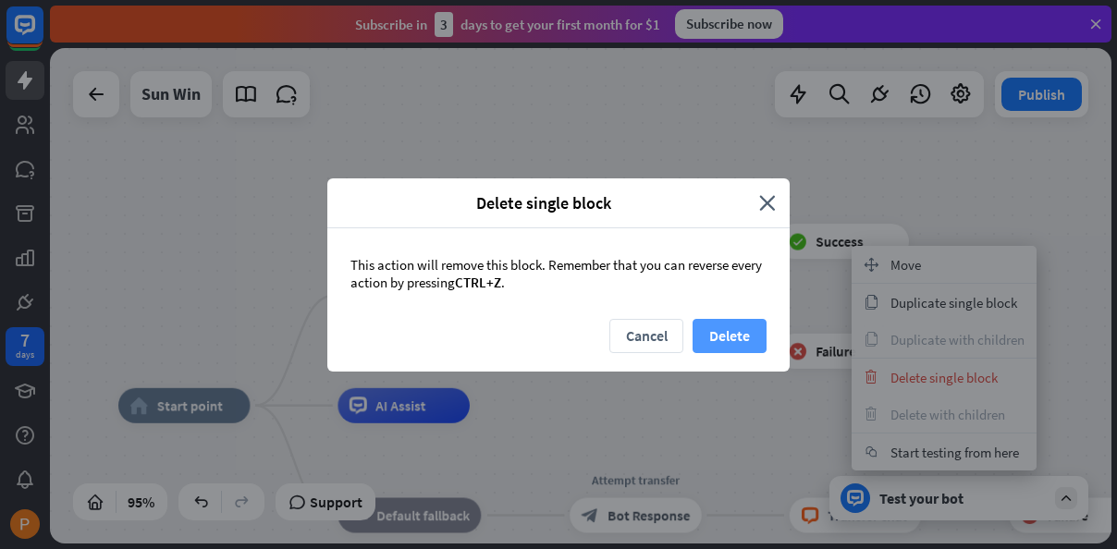
click at [751, 338] on button "Delete" at bounding box center [730, 336] width 74 height 34
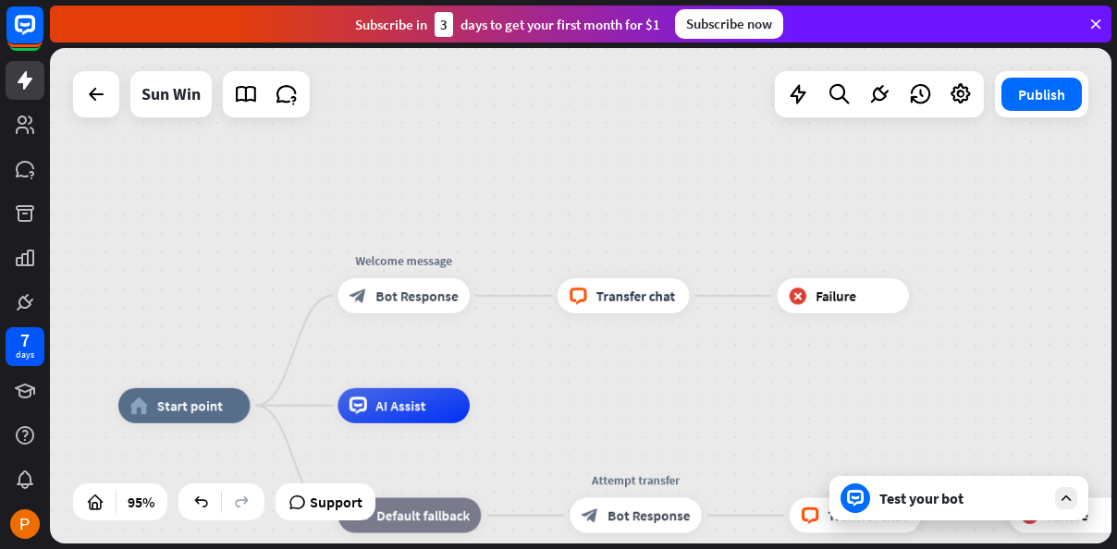
drag, startPoint x: 1039, startPoint y: 384, endPoint x: 1029, endPoint y: 384, distance: 10.2
click at [1039, 384] on div "home_2 Start point Welcome message block_bot_response Bot Response block_livech…" at bounding box center [581, 296] width 1062 height 496
drag, startPoint x: 809, startPoint y: 236, endPoint x: 703, endPoint y: 187, distance: 117.1
click at [700, 190] on div "home_2 Start point Welcome message block_bot_response Bot Response block_livech…" at bounding box center [581, 296] width 1062 height 496
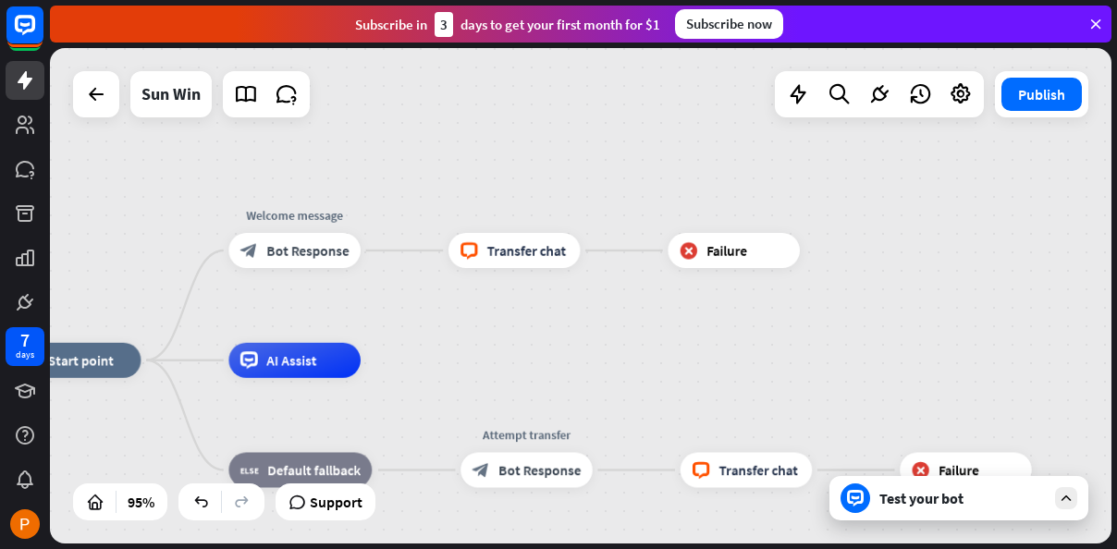
drag, startPoint x: 952, startPoint y: 281, endPoint x: 930, endPoint y: 292, distance: 24.0
click at [950, 282] on div "home_2 Start point Welcome message block_bot_response Bot Response block_livech…" at bounding box center [581, 296] width 1062 height 496
drag, startPoint x: 650, startPoint y: 530, endPoint x: 663, endPoint y: 483, distance: 48.9
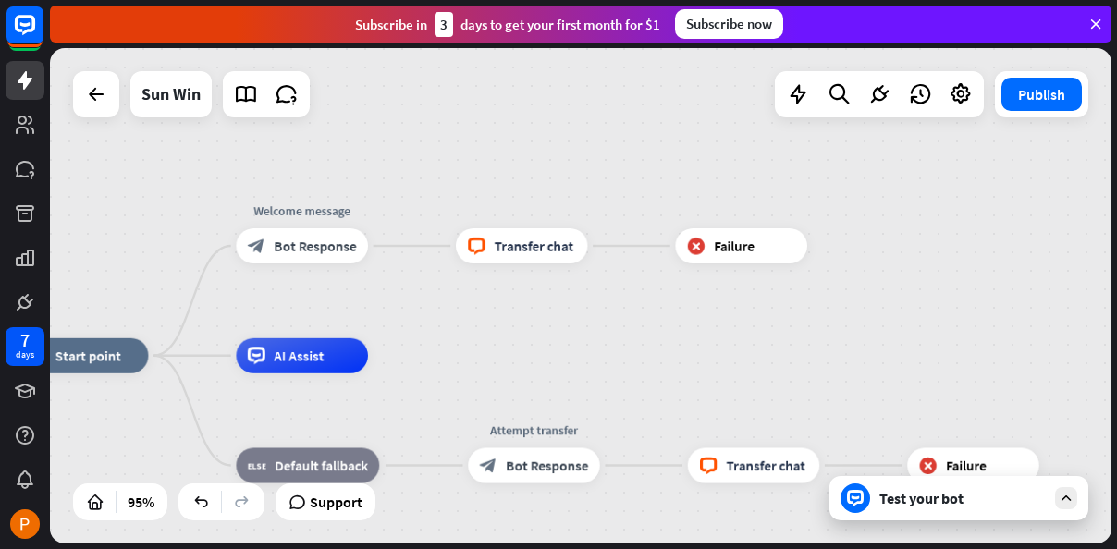
drag, startPoint x: 958, startPoint y: 524, endPoint x: 968, endPoint y: 519, distance: 11.6
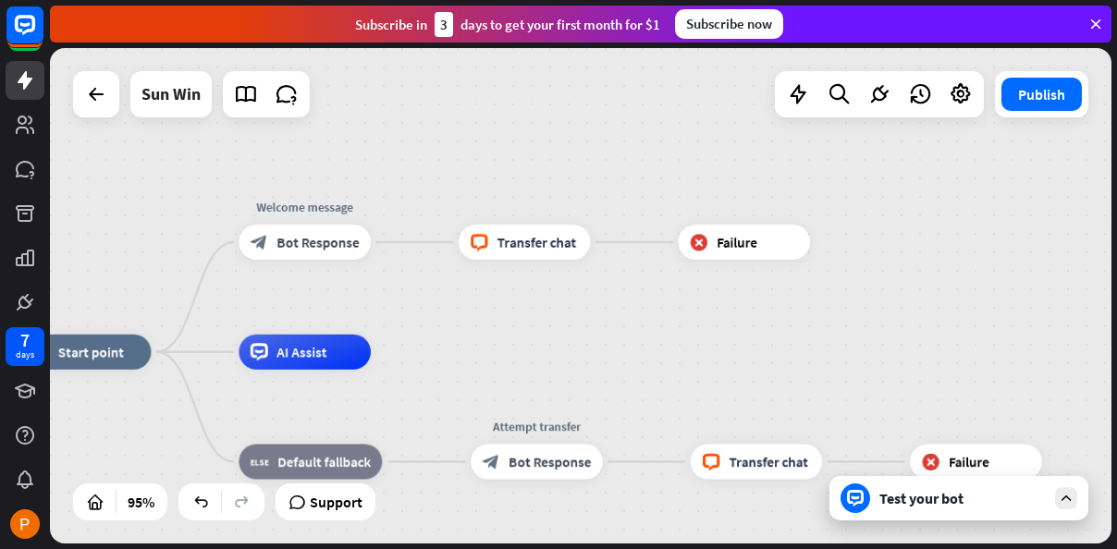
click at [976, 506] on div "Test your bot" at bounding box center [962, 498] width 166 height 18
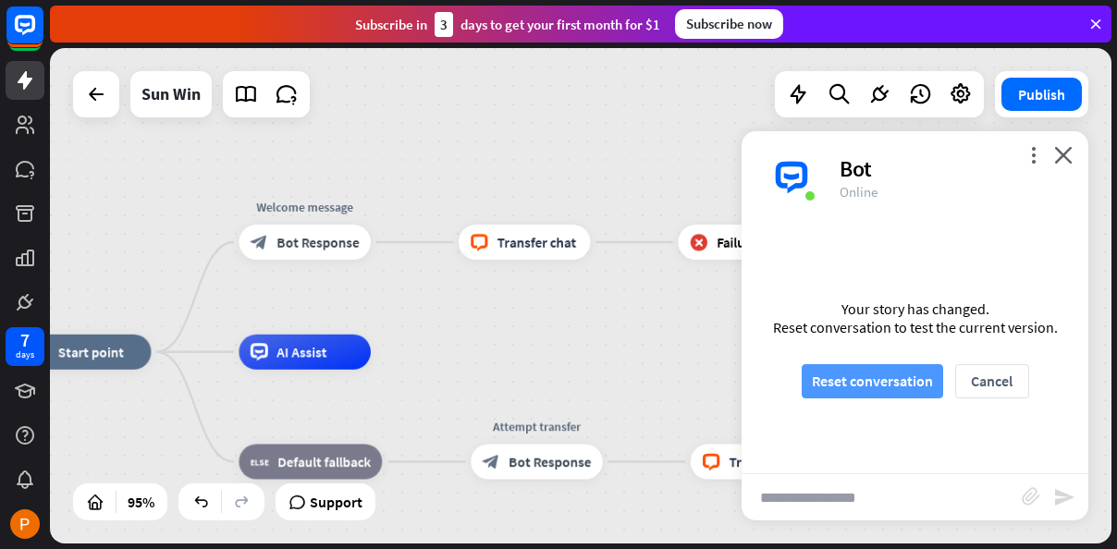
click at [910, 376] on button "Reset conversation" at bounding box center [872, 381] width 141 height 34
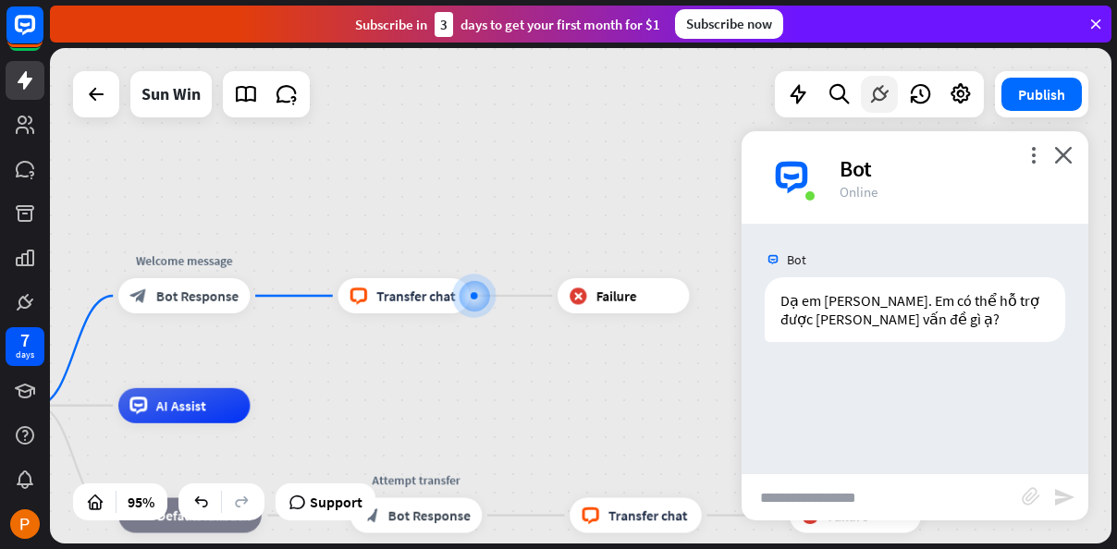
drag, startPoint x: 865, startPoint y: 96, endPoint x: 883, endPoint y: 95, distance: 18.5
click at [883, 95] on div at bounding box center [879, 94] width 37 height 37
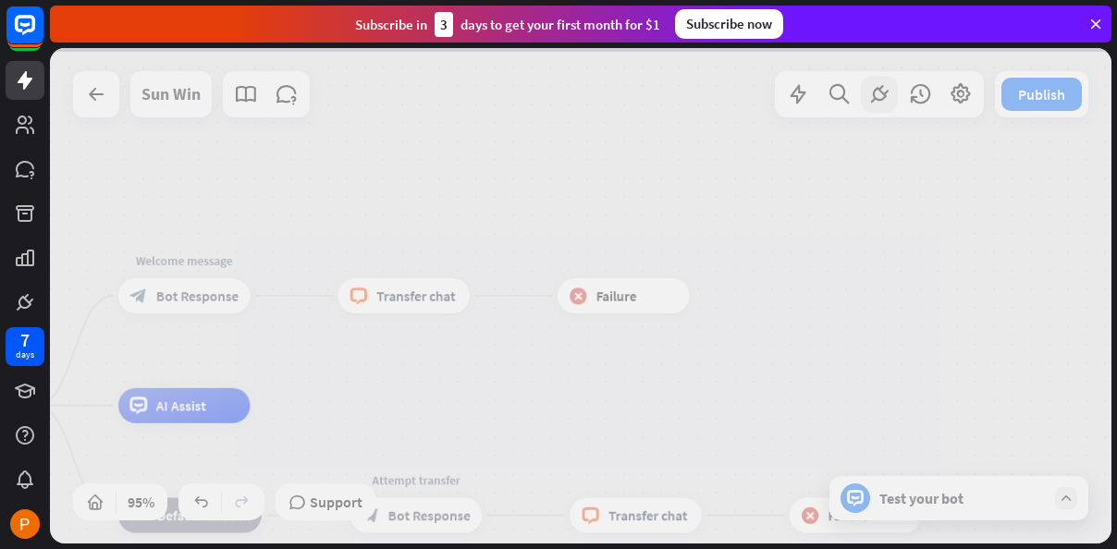
click at [866, 95] on div at bounding box center [581, 296] width 1062 height 496
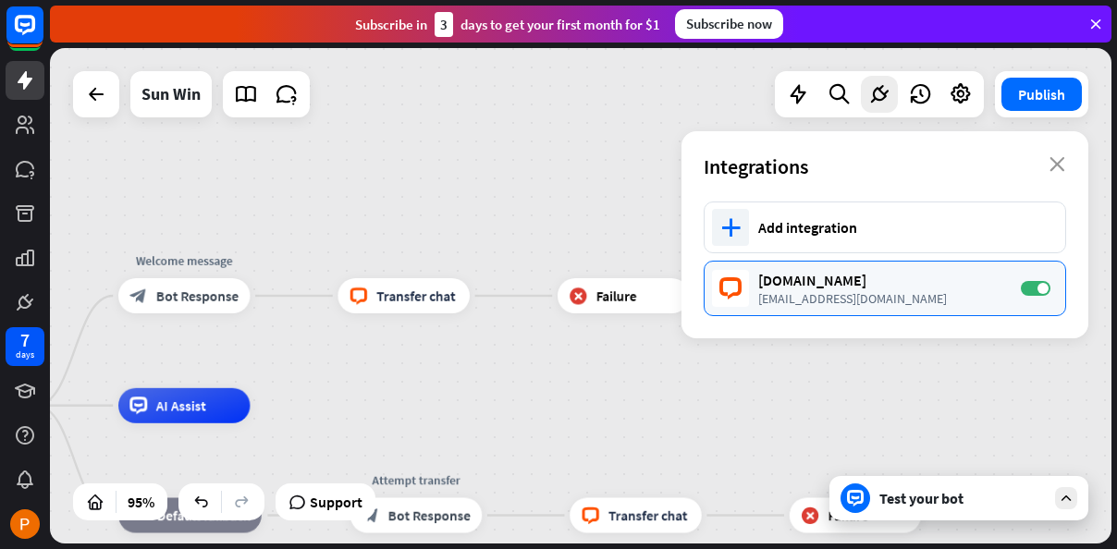
click at [859, 293] on div "[EMAIL_ADDRESS][DOMAIN_NAME]" at bounding box center [880, 298] width 244 height 17
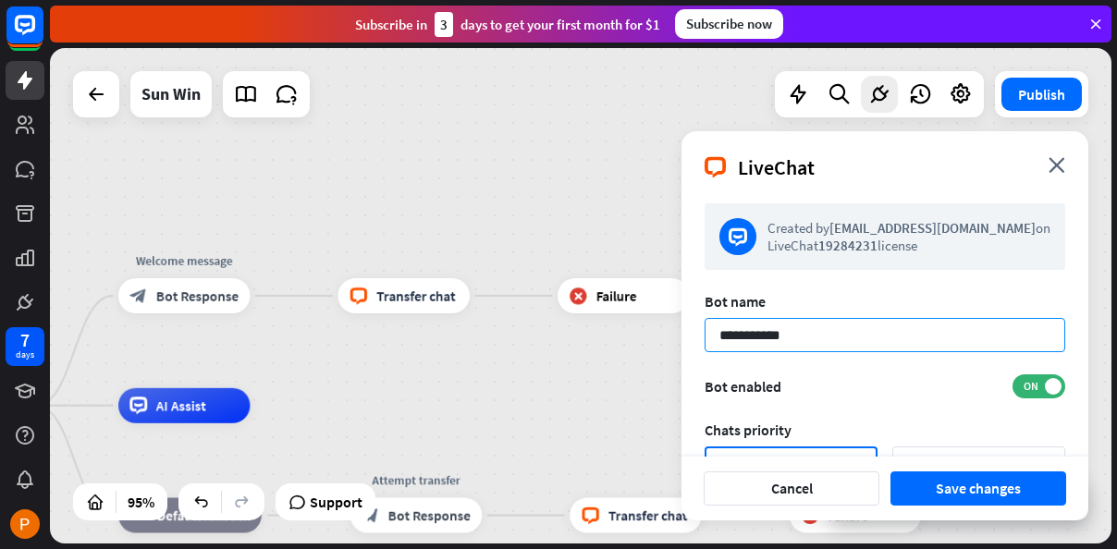
click at [855, 326] on input "**********" at bounding box center [885, 335] width 361 height 34
type input "*"
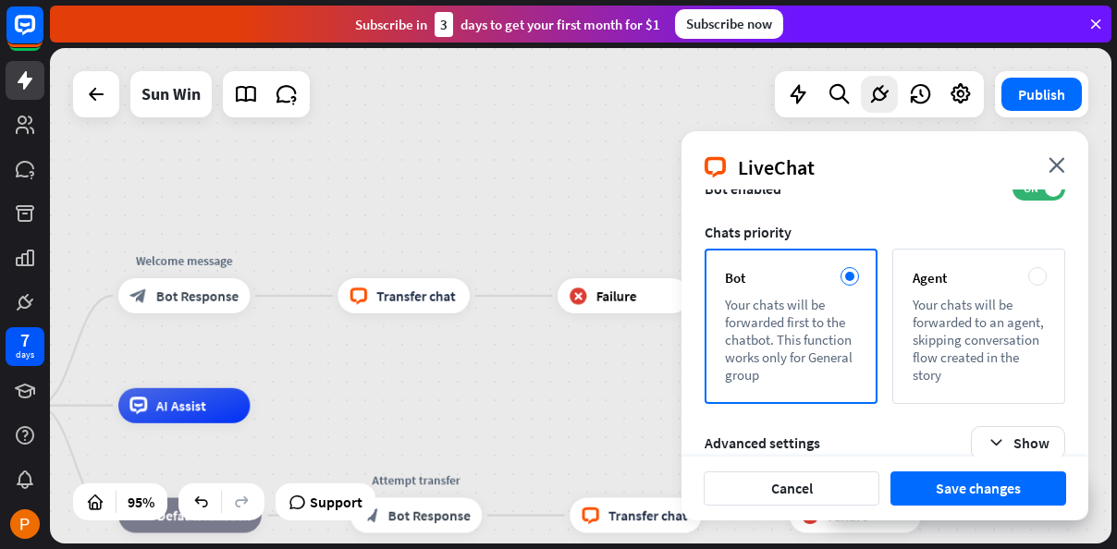
scroll to position [92, 0]
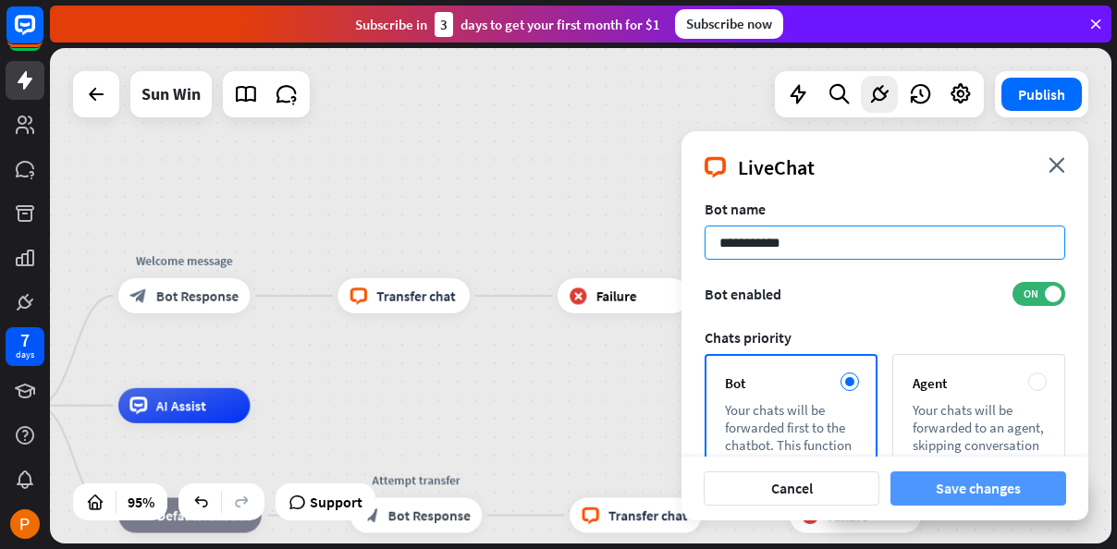
type input "**********"
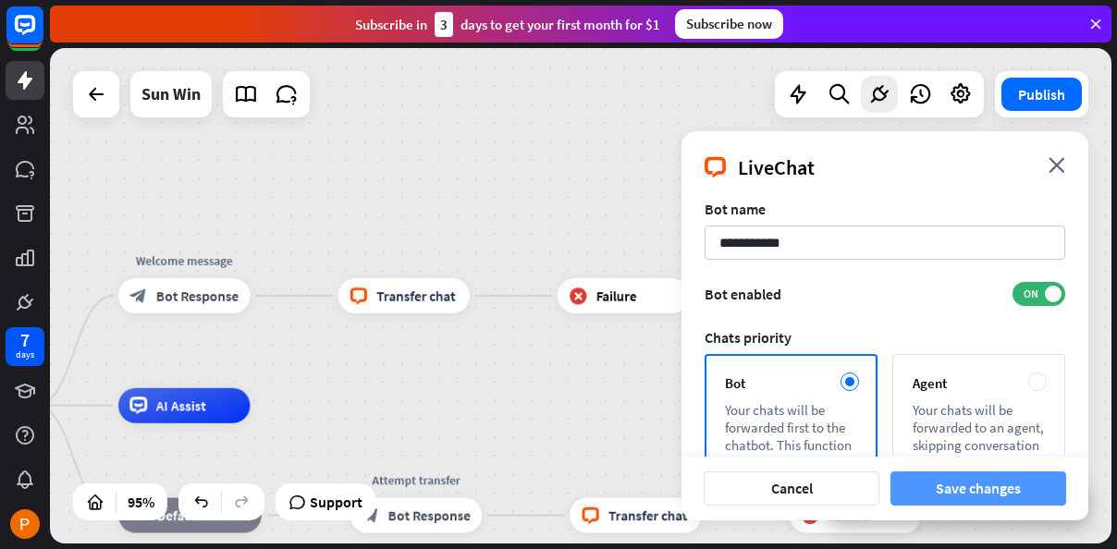
click at [979, 489] on button "Save changes" at bounding box center [978, 489] width 176 height 34
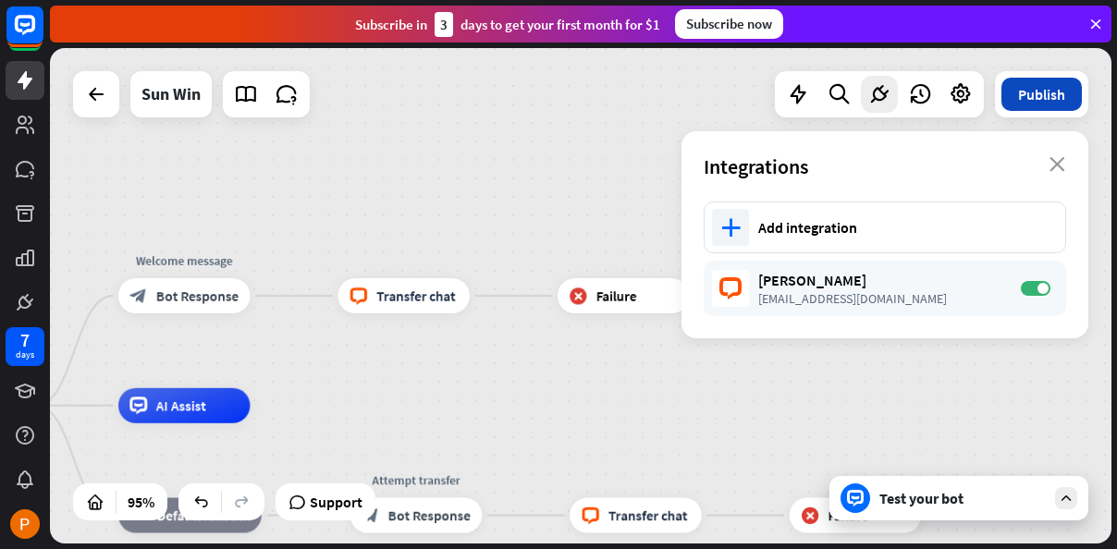
click at [1051, 90] on button "Publish" at bounding box center [1041, 94] width 80 height 33
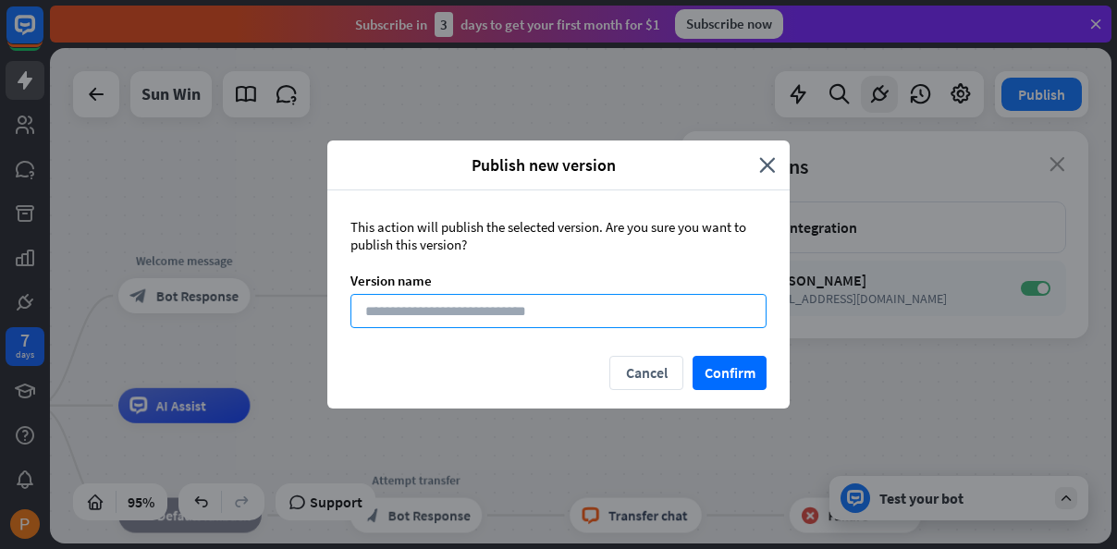
click at [602, 313] on input at bounding box center [558, 311] width 416 height 34
type input "******"
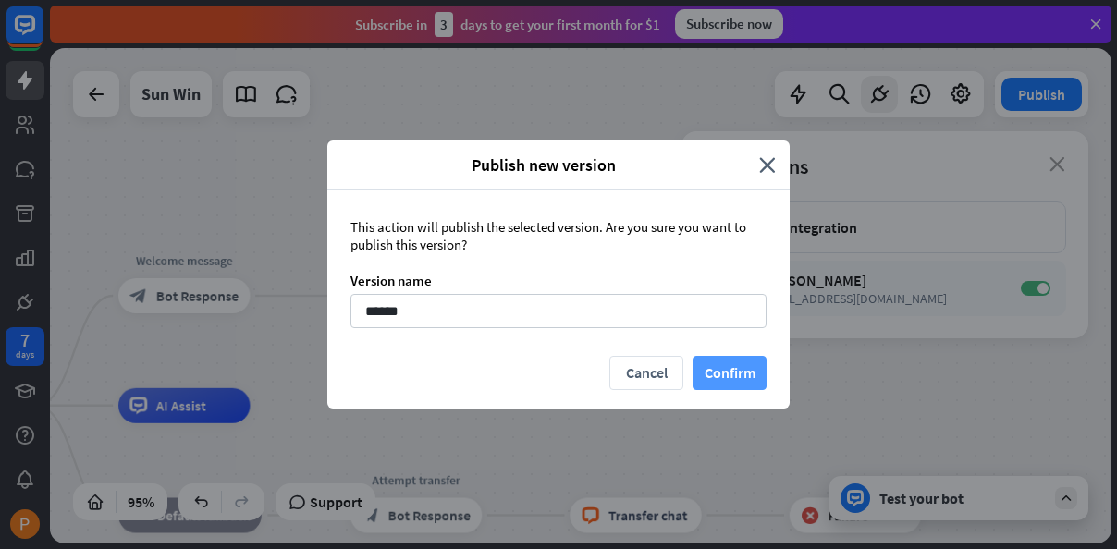
drag, startPoint x: 740, startPoint y: 387, endPoint x: 698, endPoint y: 370, distance: 44.8
click at [740, 387] on button "Confirm" at bounding box center [730, 373] width 74 height 34
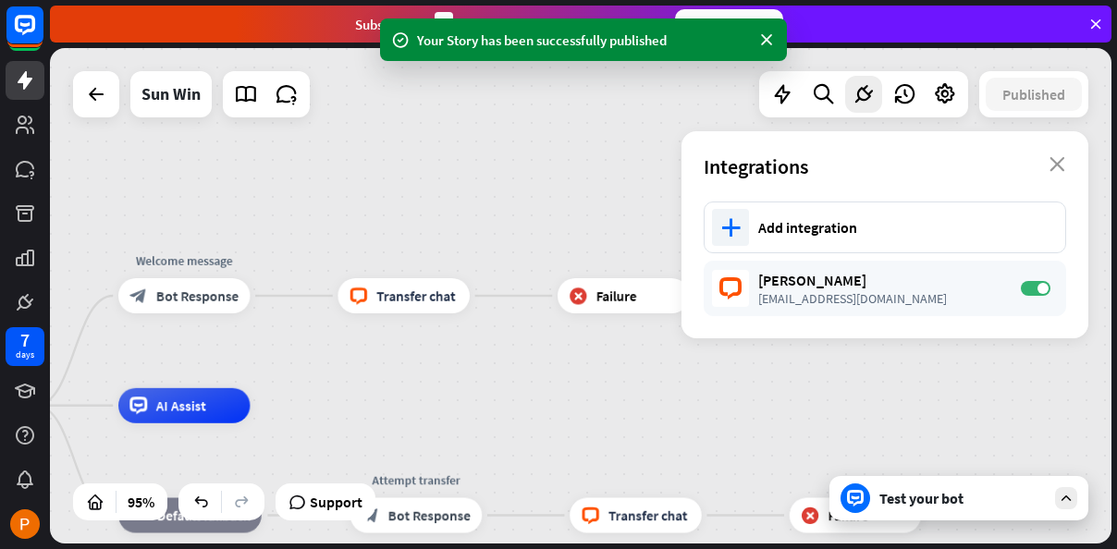
drag, startPoint x: 1072, startPoint y: 154, endPoint x: 485, endPoint y: 320, distance: 609.4
click at [1071, 156] on div "Integrations close" at bounding box center [885, 166] width 407 height 70
click at [459, 152] on div "home_2 Start point Welcome message block_bot_response Bot Response Edit name mo…" at bounding box center [581, 296] width 1062 height 496
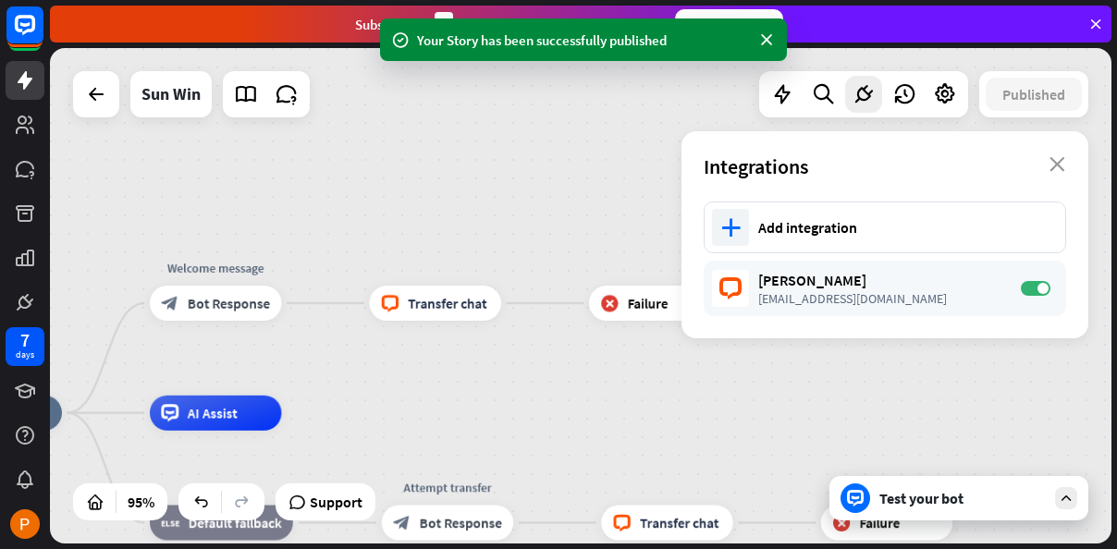
drag, startPoint x: 399, startPoint y: 160, endPoint x: 414, endPoint y: 222, distance: 63.9
click at [509, 228] on div "home_2 Start point Welcome message block_bot_response Bot Response block_livech…" at bounding box center [581, 296] width 1062 height 496
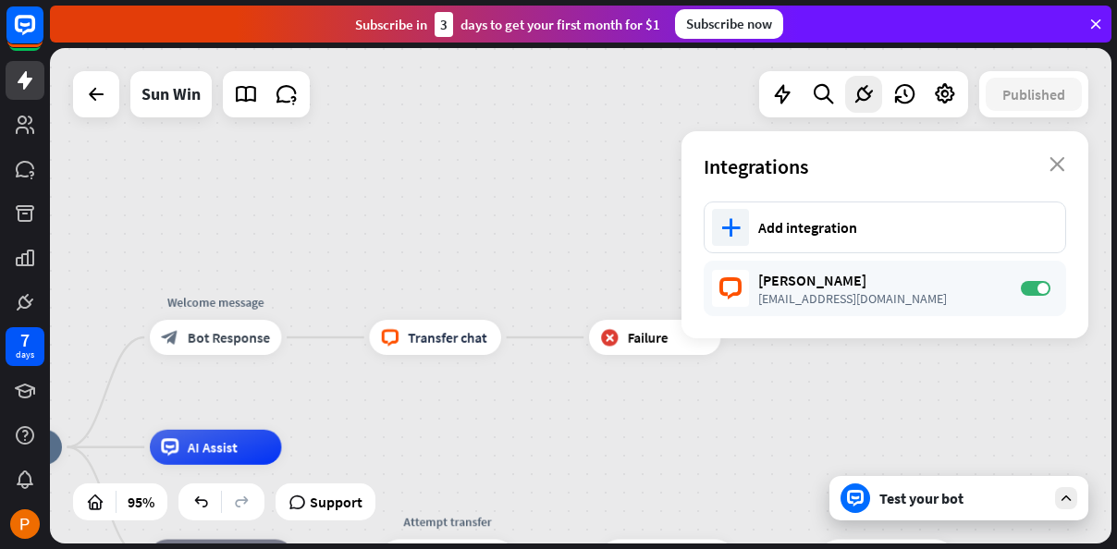
drag, startPoint x: 295, startPoint y: 204, endPoint x: 633, endPoint y: 198, distance: 338.5
click at [280, 198] on div "home_2 Start point Welcome message block_bot_response Bot Response block_livech…" at bounding box center [581, 296] width 1062 height 496
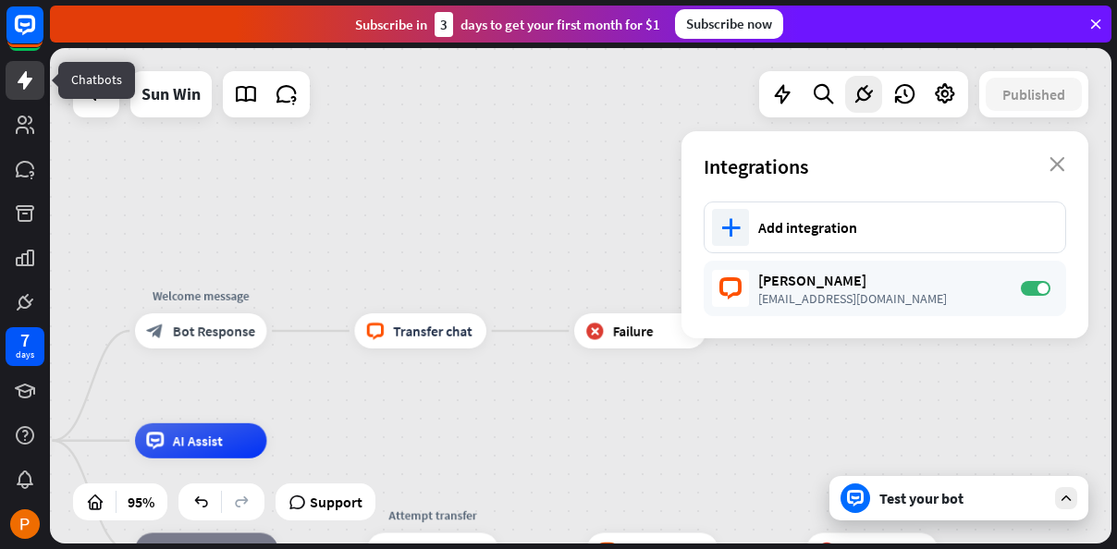
click at [26, 87] on icon at bounding box center [25, 80] width 22 height 22
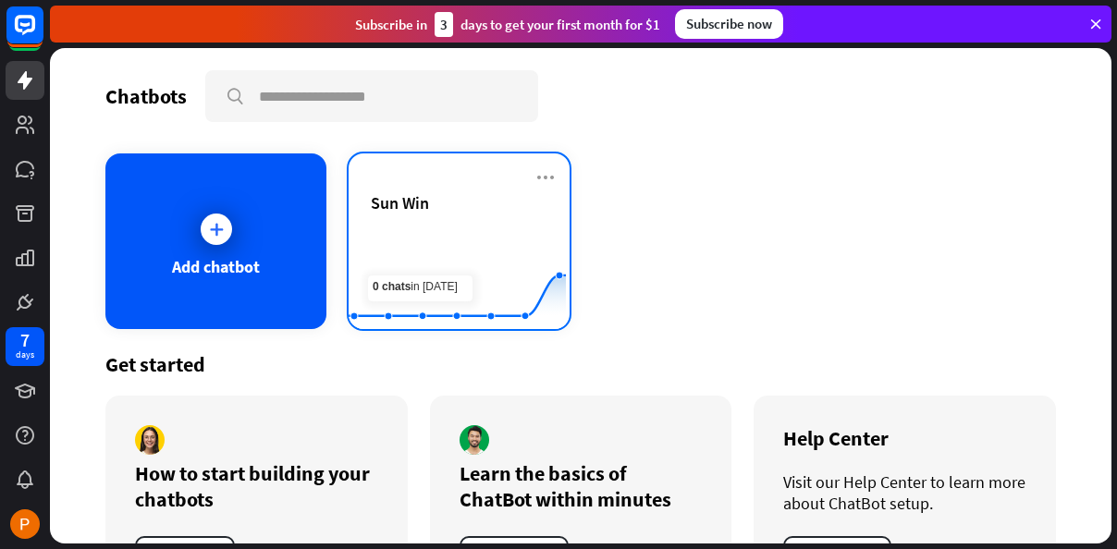
click at [423, 199] on span "Sun Win" at bounding box center [400, 202] width 58 height 21
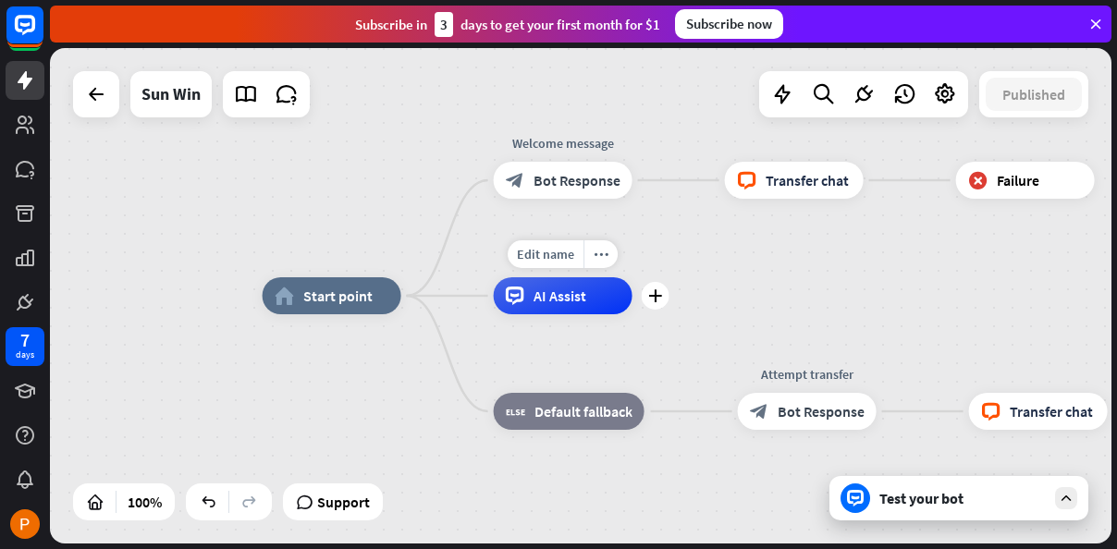
click at [783, 278] on div "home_2 Start point Welcome message block_bot_response Bot Response Edit name mo…" at bounding box center [581, 296] width 1062 height 496
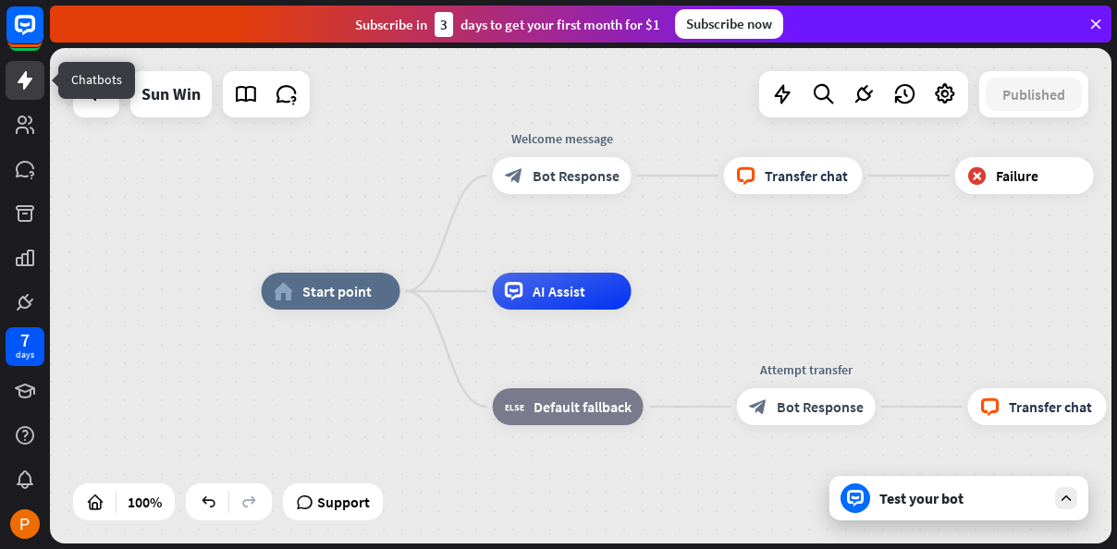
click at [38, 90] on link at bounding box center [25, 80] width 39 height 39
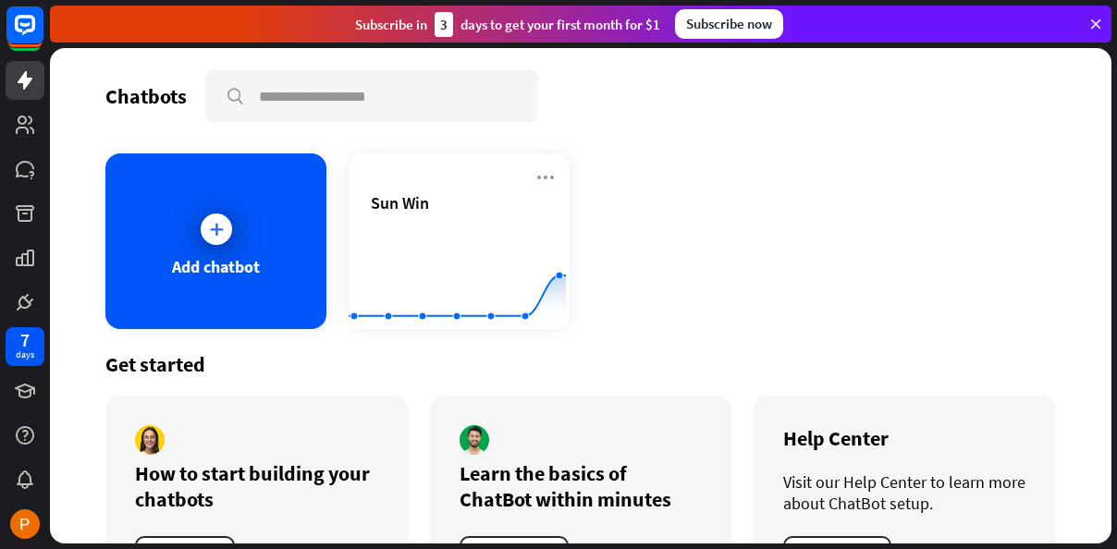
click at [608, 221] on div "Add chatbot Sun Win Created with Highcharts 10.1.0 0 2 4" at bounding box center [580, 242] width 951 height 176
